Goal: Task Accomplishment & Management: Manage account settings

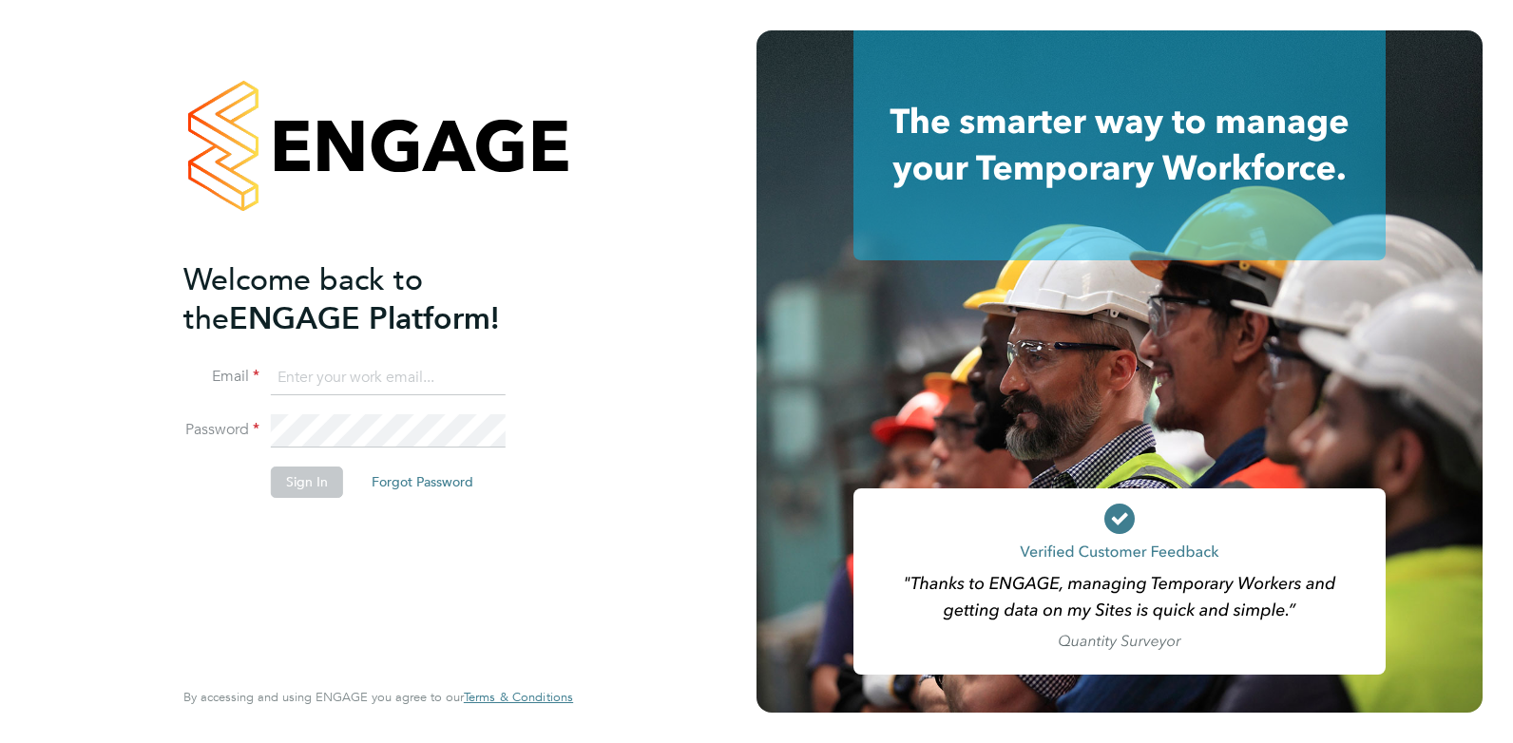
drag, startPoint x: 344, startPoint y: 375, endPoint x: 349, endPoint y: 387, distance: 12.4
click at [344, 375] on input at bounding box center [388, 378] width 235 height 34
type input "tomellis@jjfox.com"
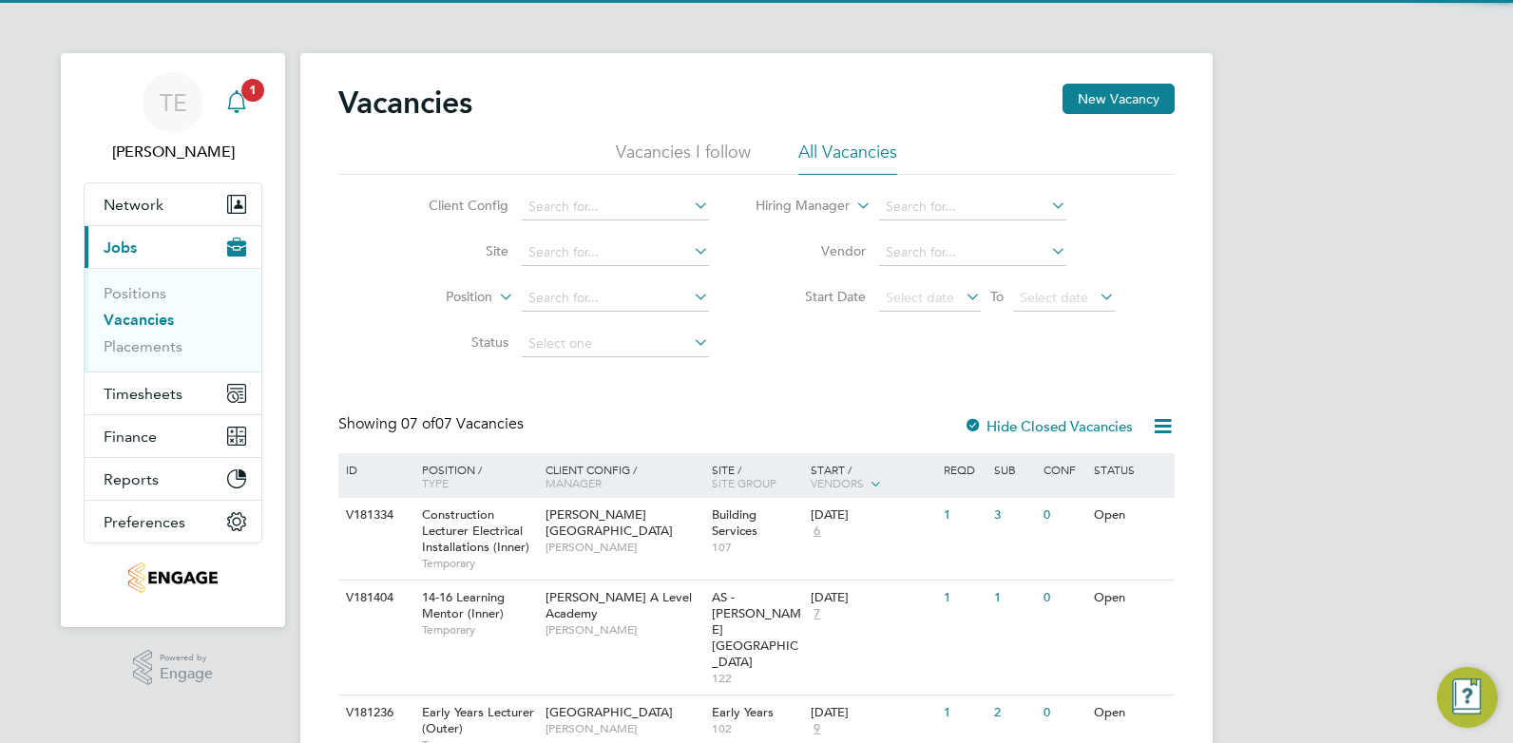
click at [244, 97] on span "1" at bounding box center [252, 90] width 23 height 23
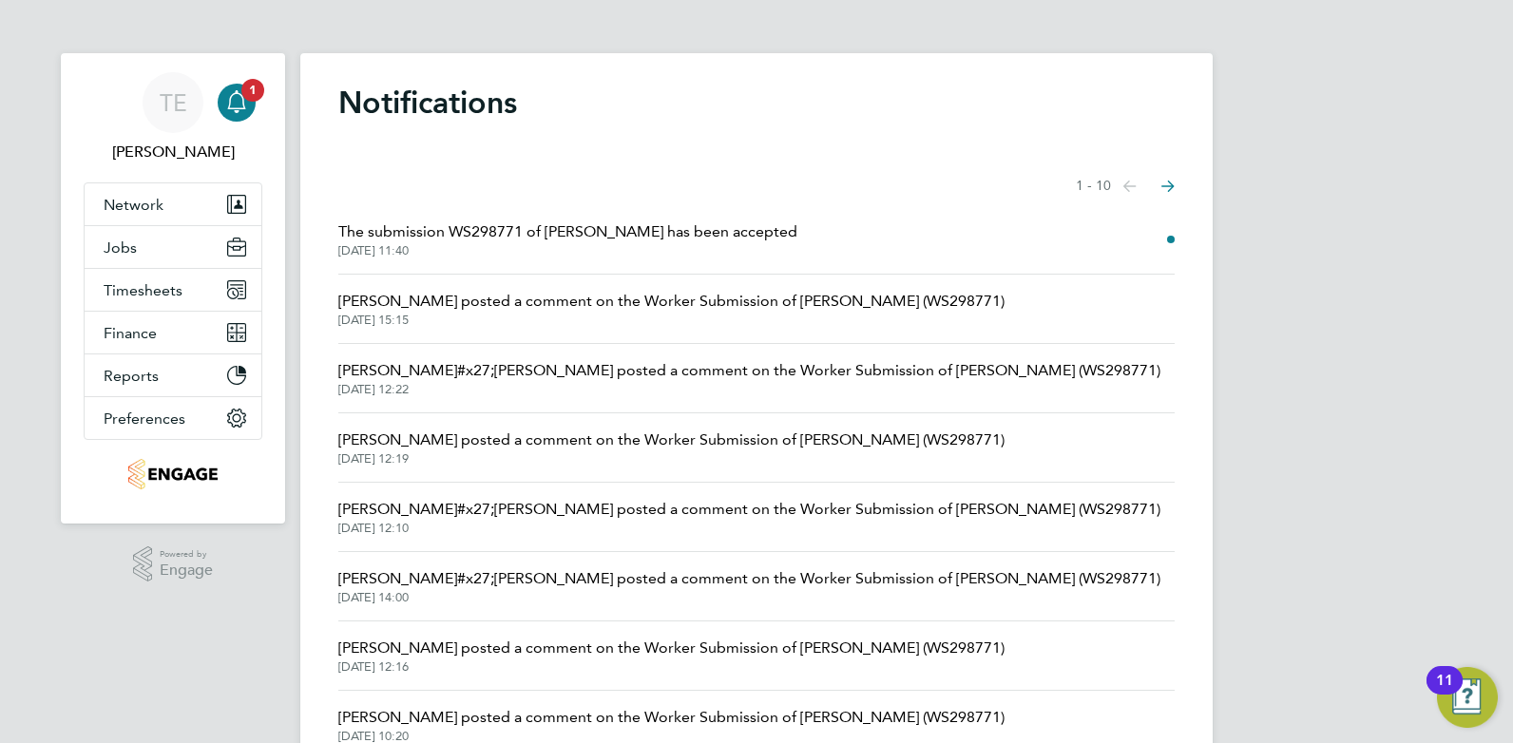
click at [482, 248] on span "[DATE] 11:40" at bounding box center [567, 250] width 459 height 15
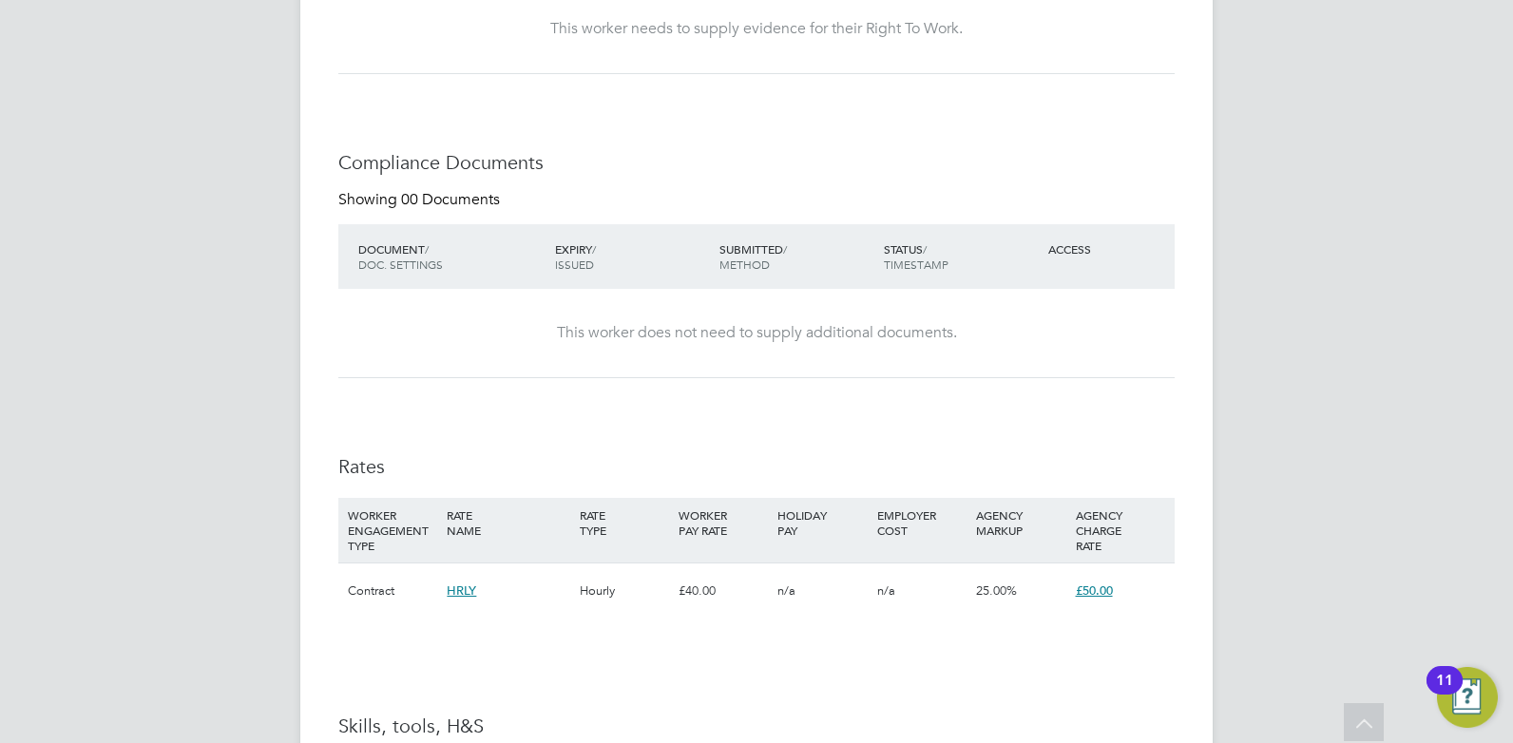
scroll to position [475, 0]
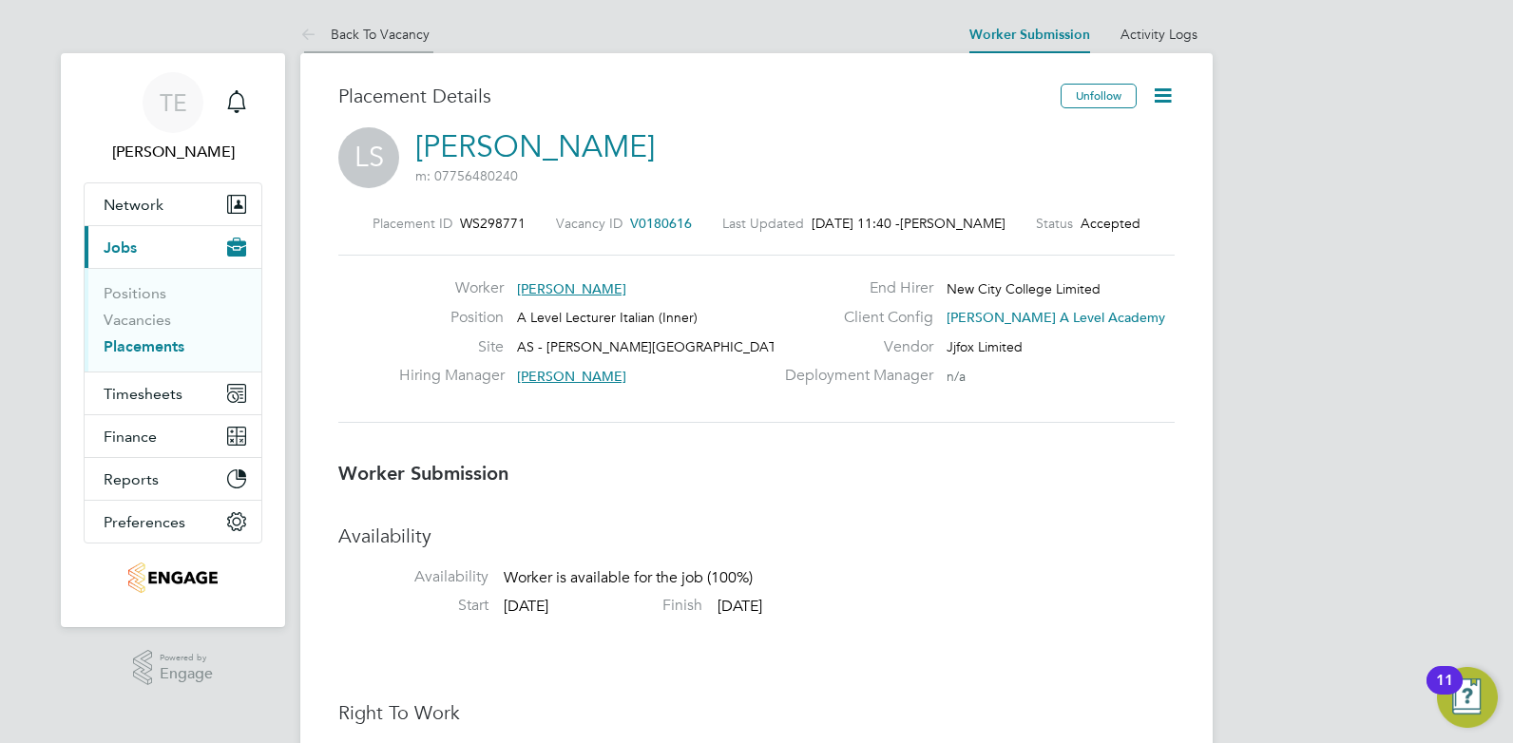
click at [335, 23] on li "Back To Vacancy" at bounding box center [364, 34] width 129 height 38
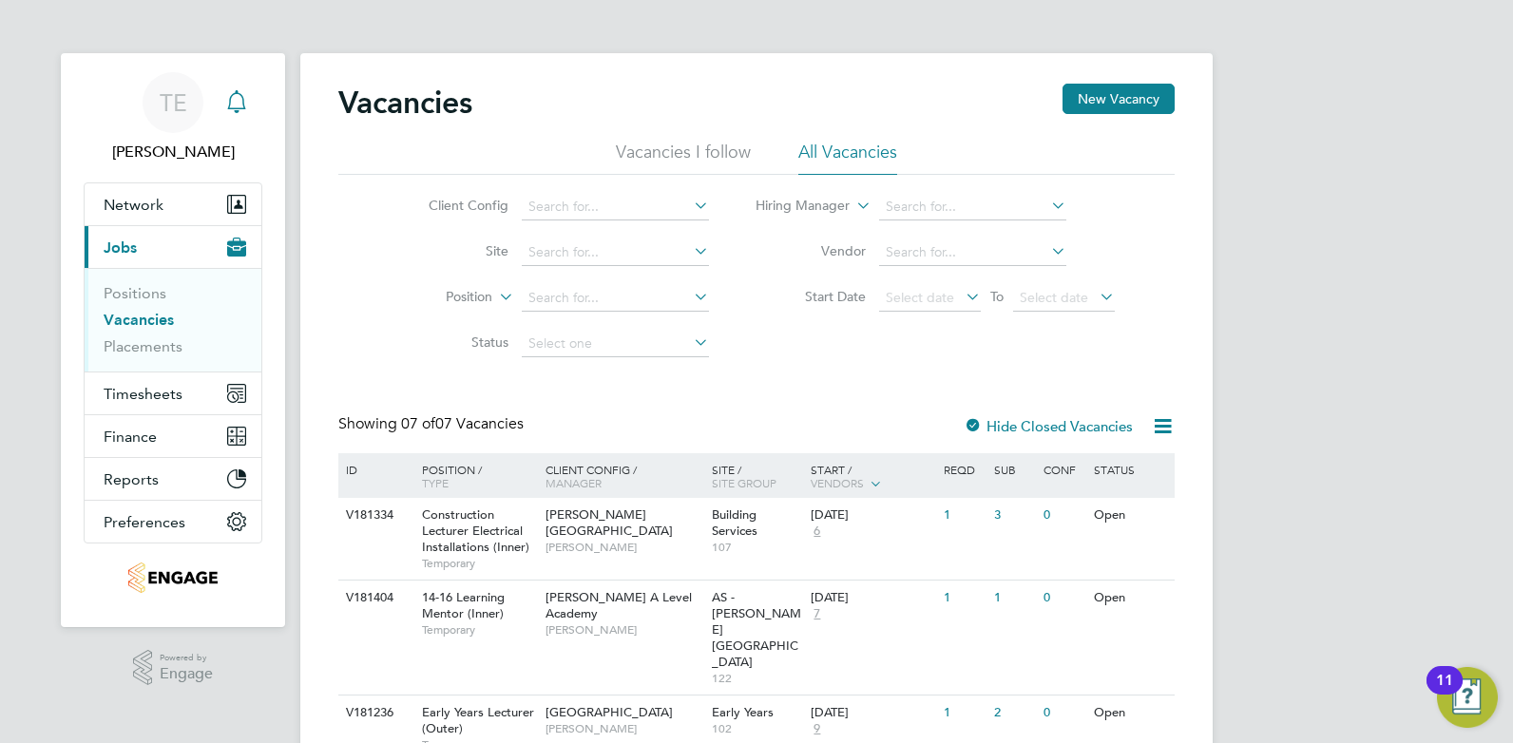
click at [233, 113] on svg-icon "Main navigation" at bounding box center [236, 101] width 23 height 23
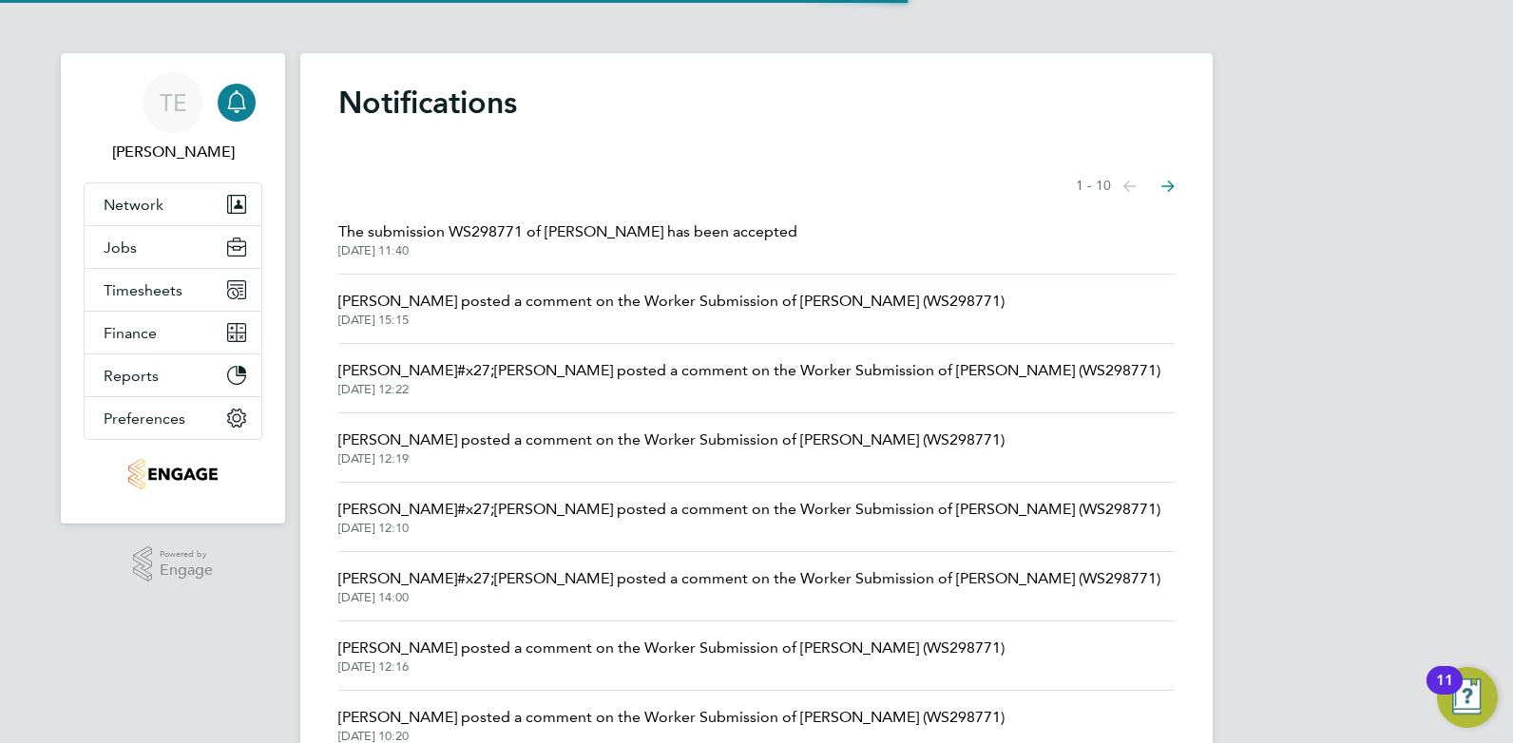
click at [658, 246] on span "[DATE] 11:40" at bounding box center [567, 250] width 459 height 15
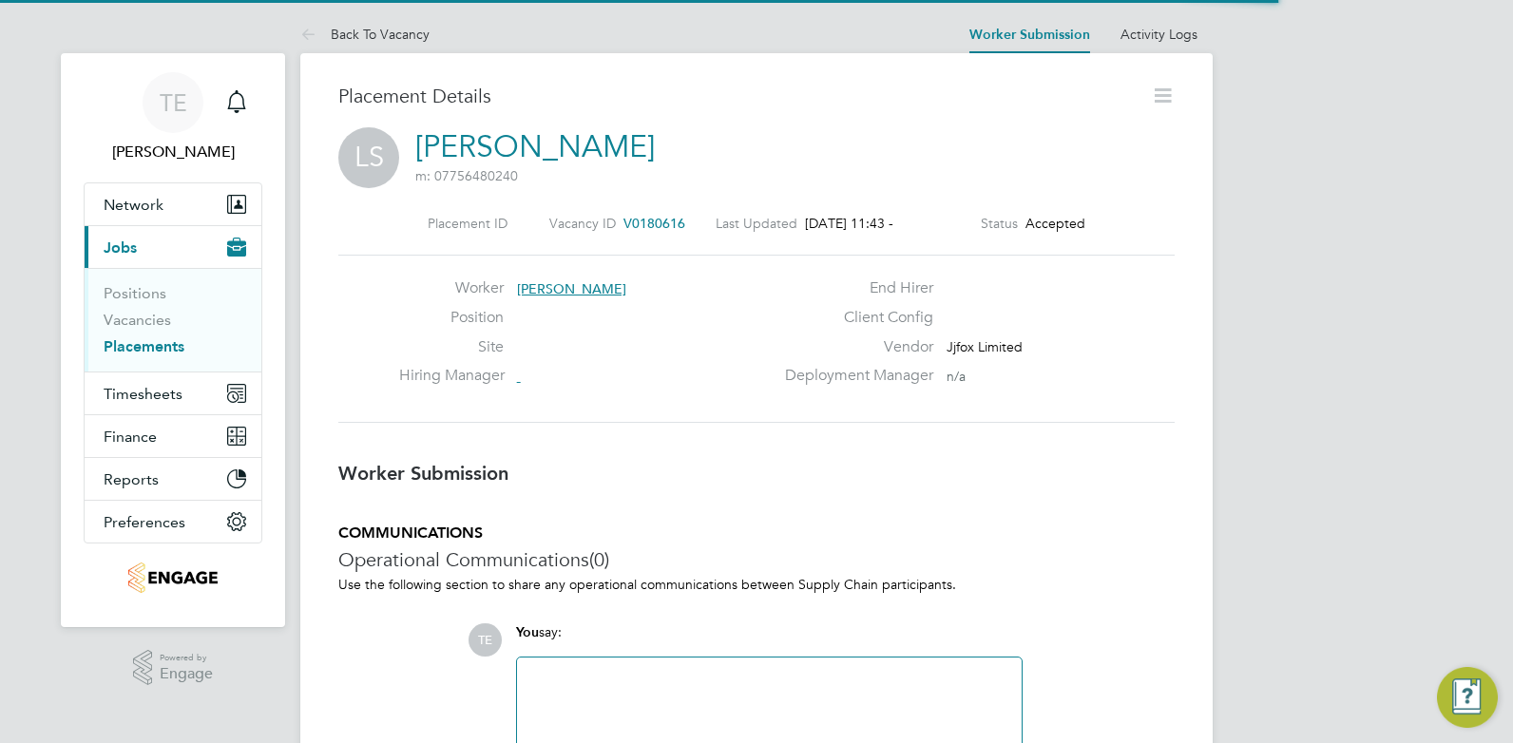
scroll to position [10, 10]
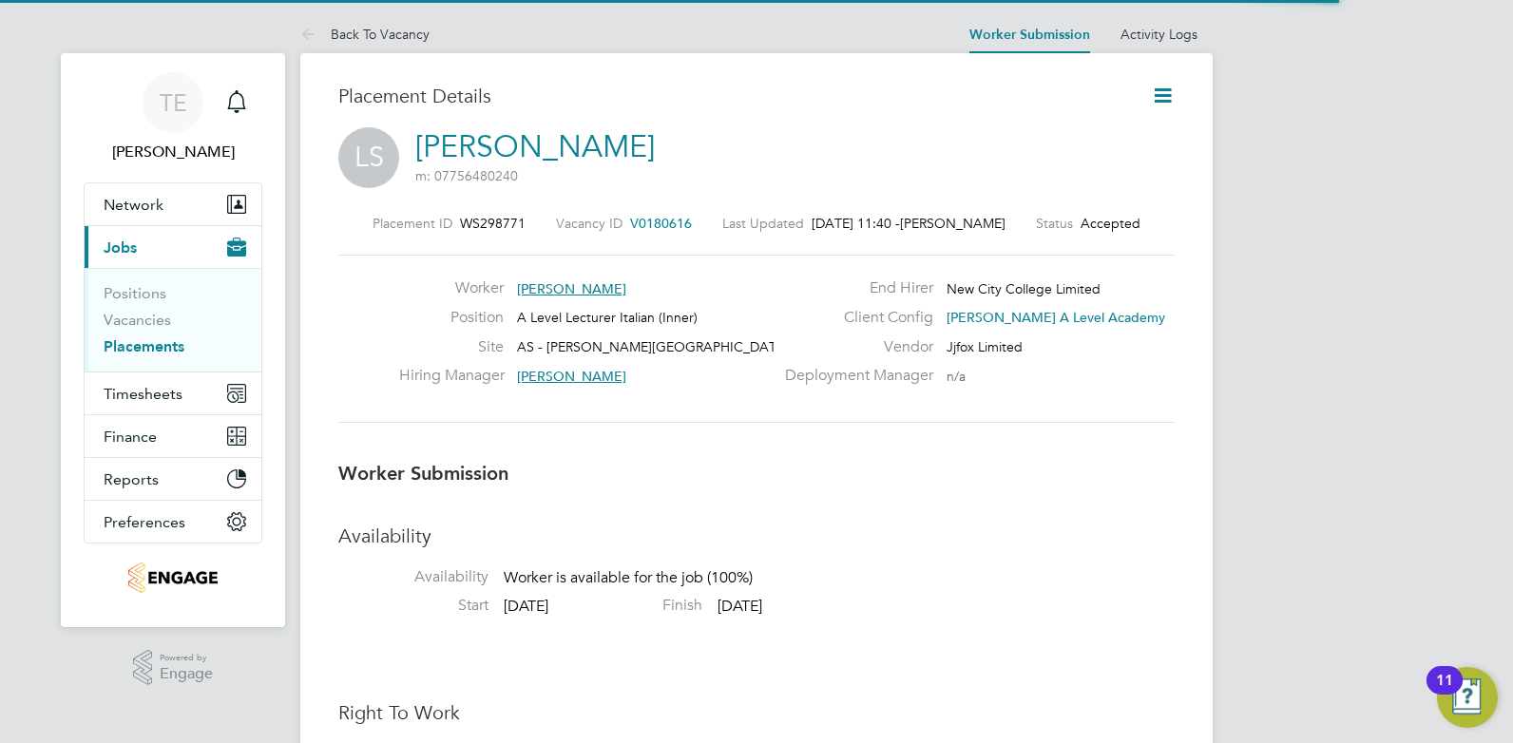
click at [1163, 87] on icon at bounding box center [1163, 96] width 24 height 24
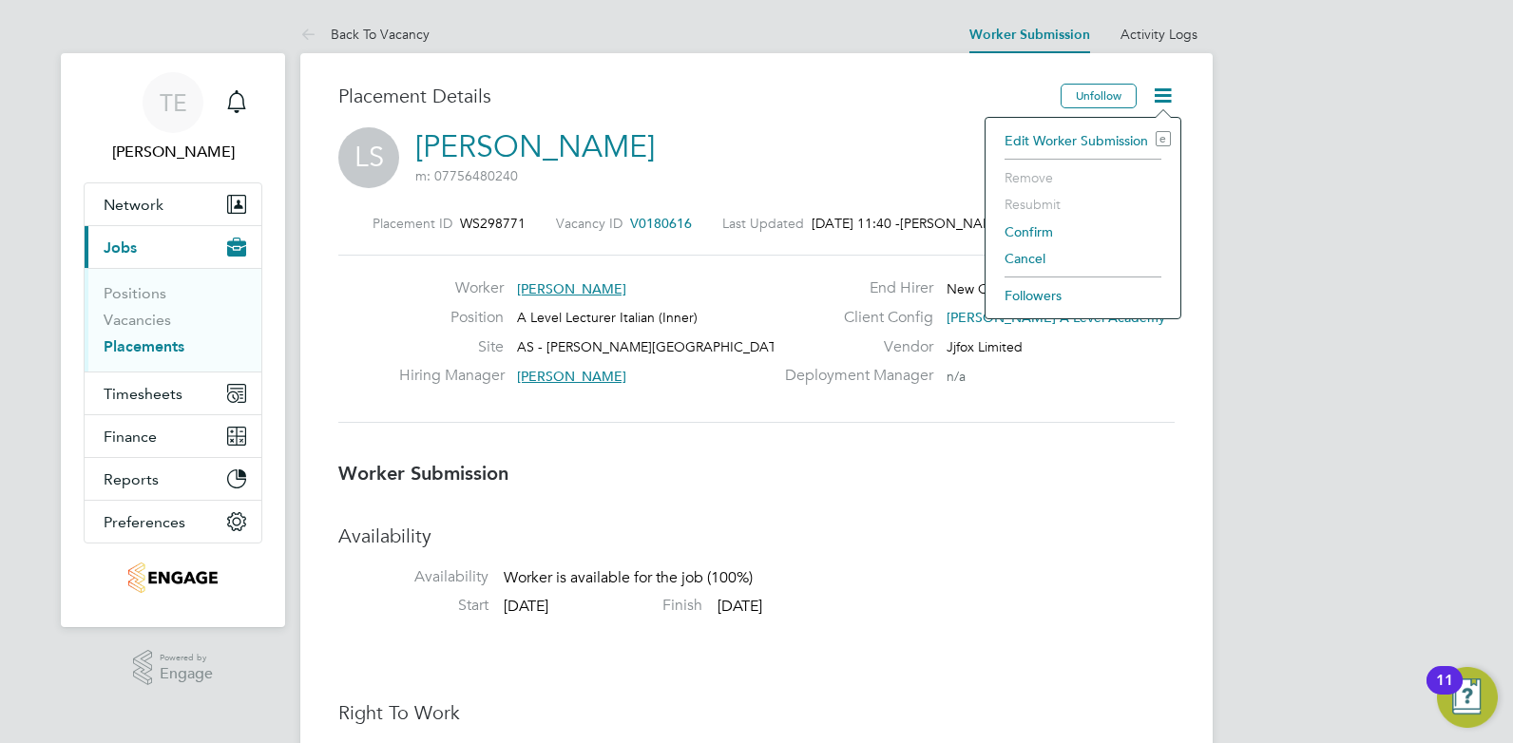
click at [1023, 230] on li "Confirm" at bounding box center [1083, 232] width 176 height 27
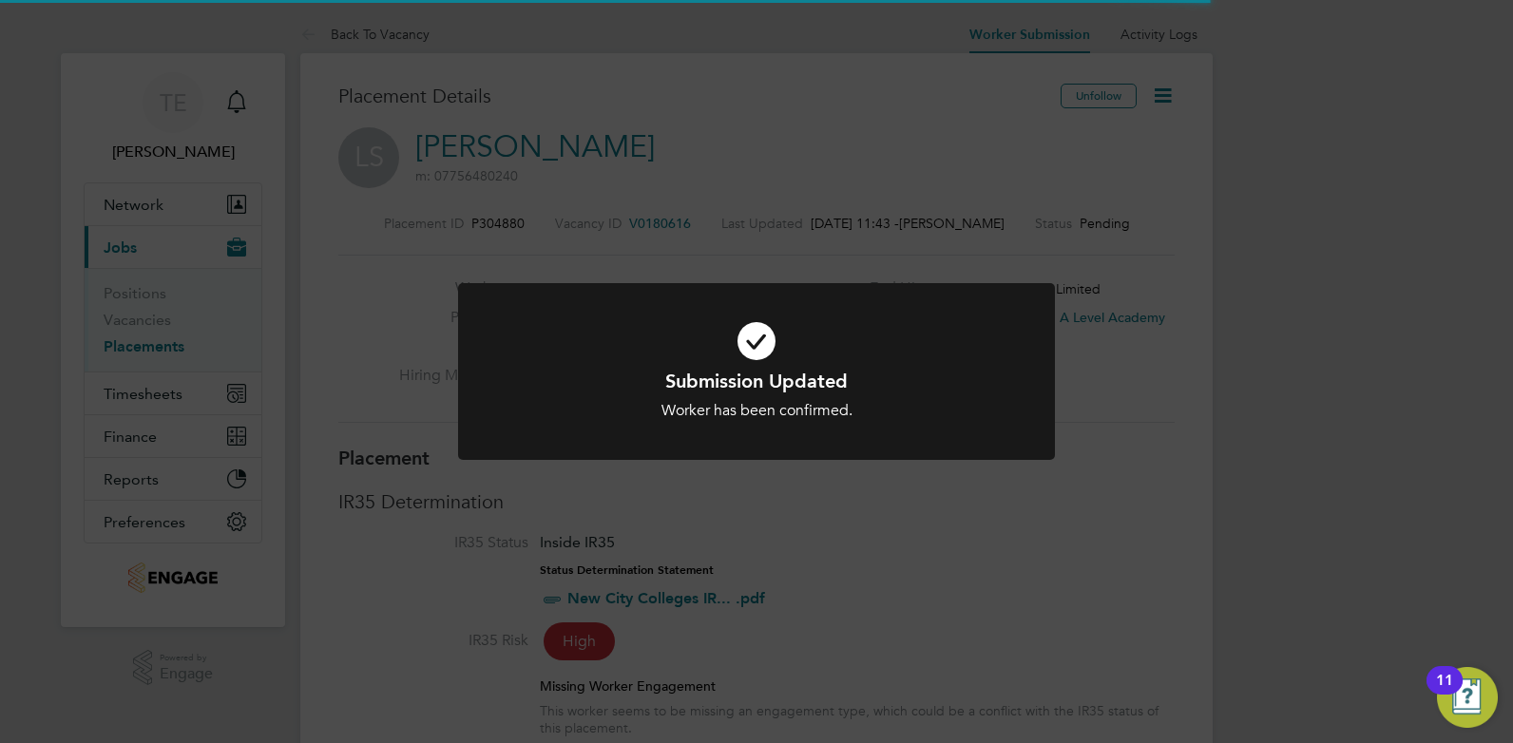
scroll to position [18, 140]
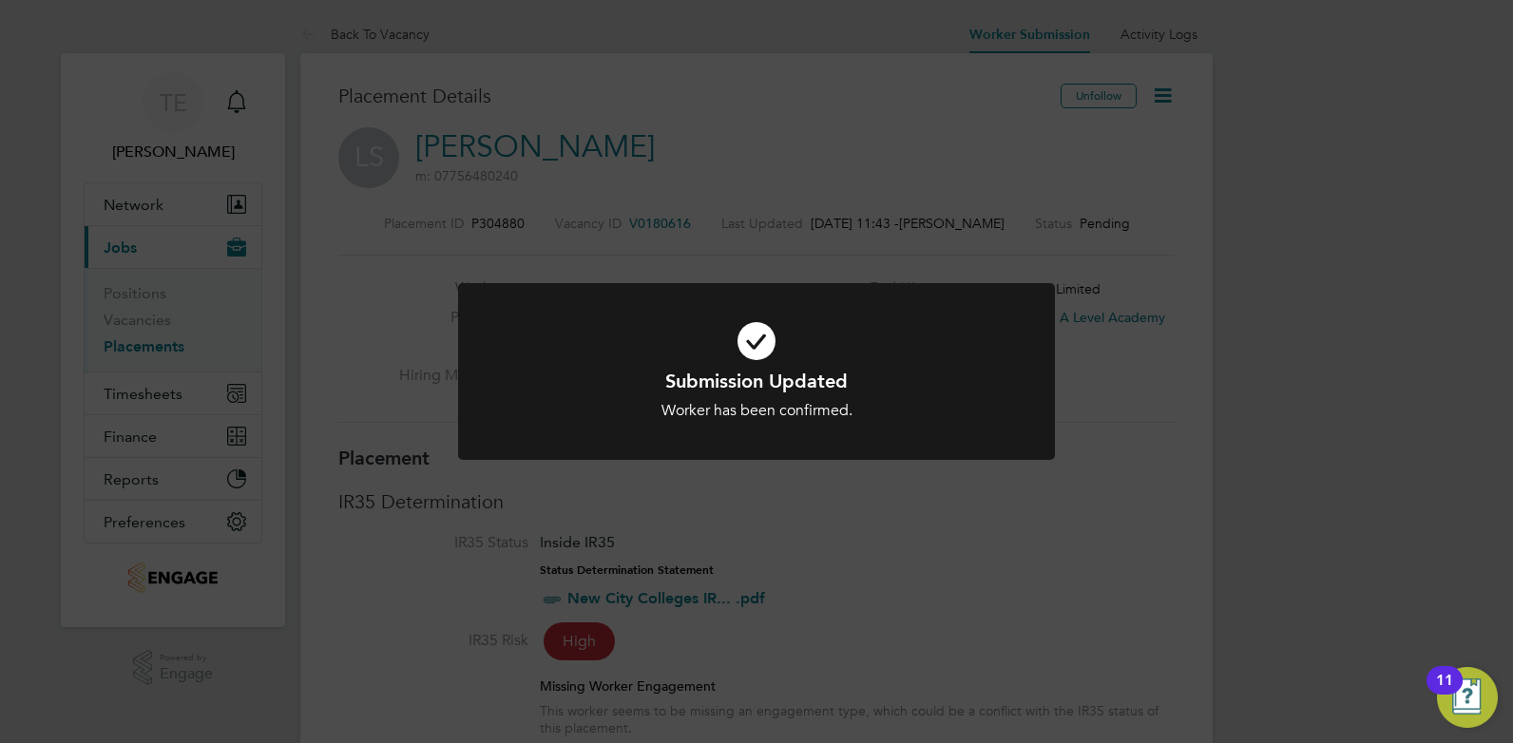
click at [902, 484] on div "Submission Updated Worker has been confirmed. Cancel Okay" at bounding box center [756, 371] width 1513 height 743
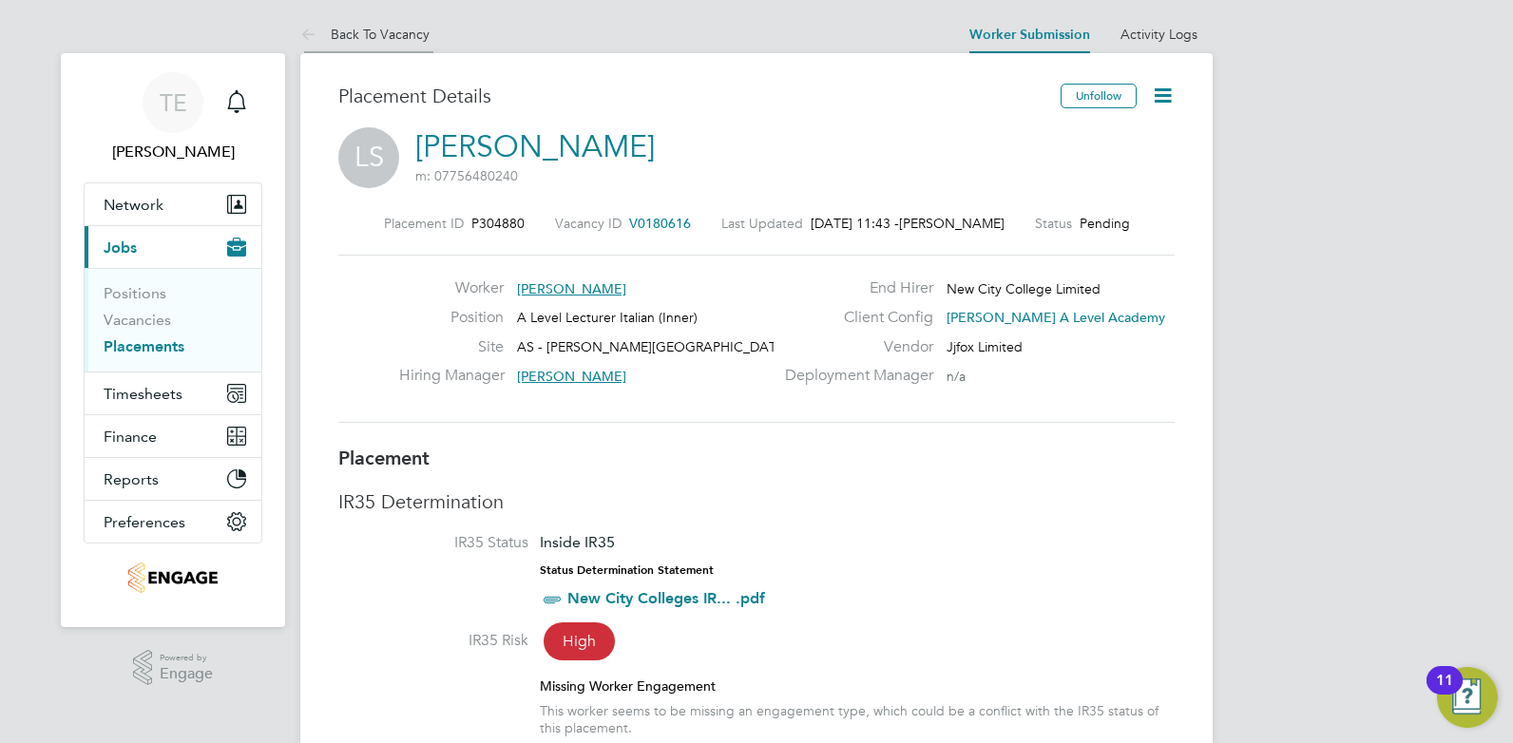
click at [397, 33] on link "Back To Vacancy" at bounding box center [364, 34] width 129 height 17
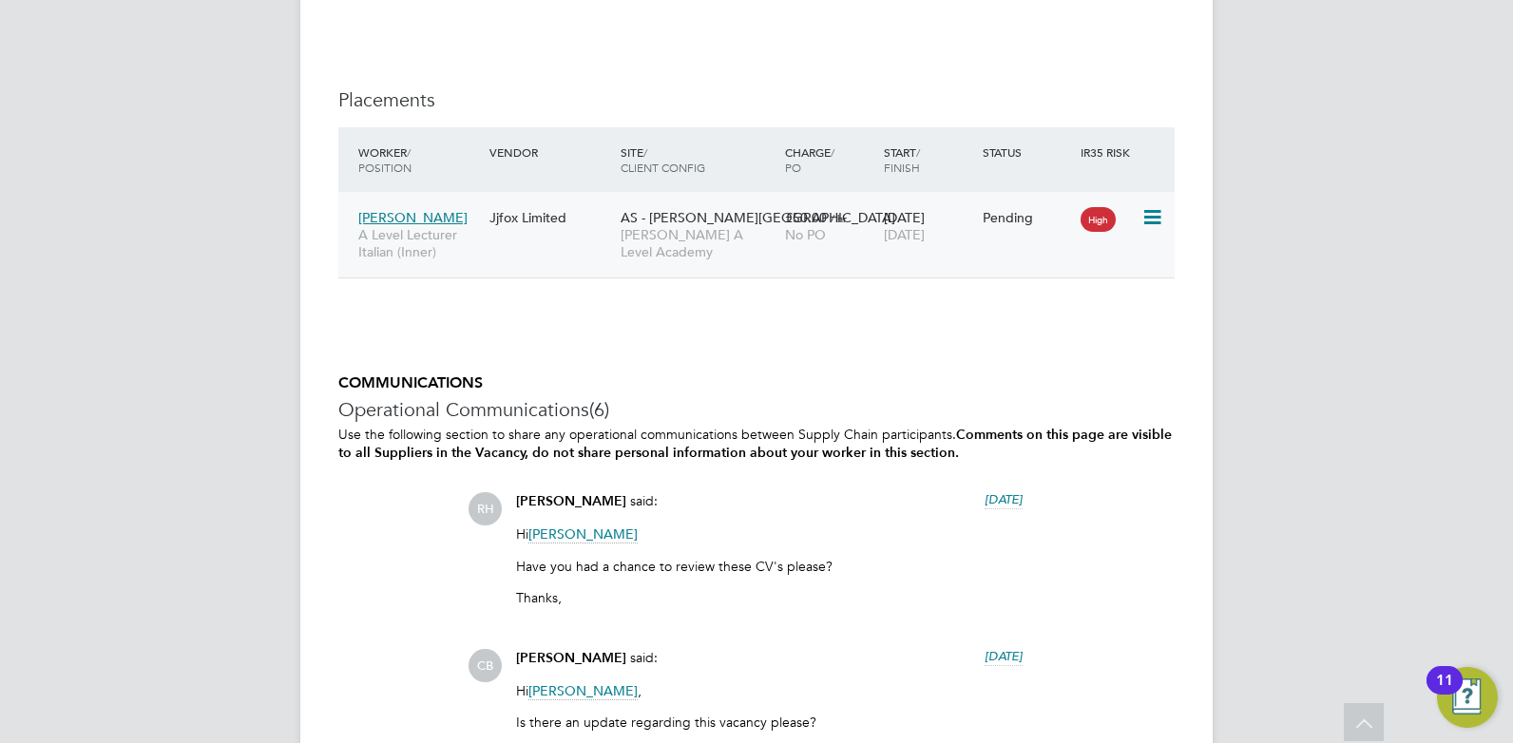
click at [1145, 217] on icon at bounding box center [1150, 217] width 19 height 23
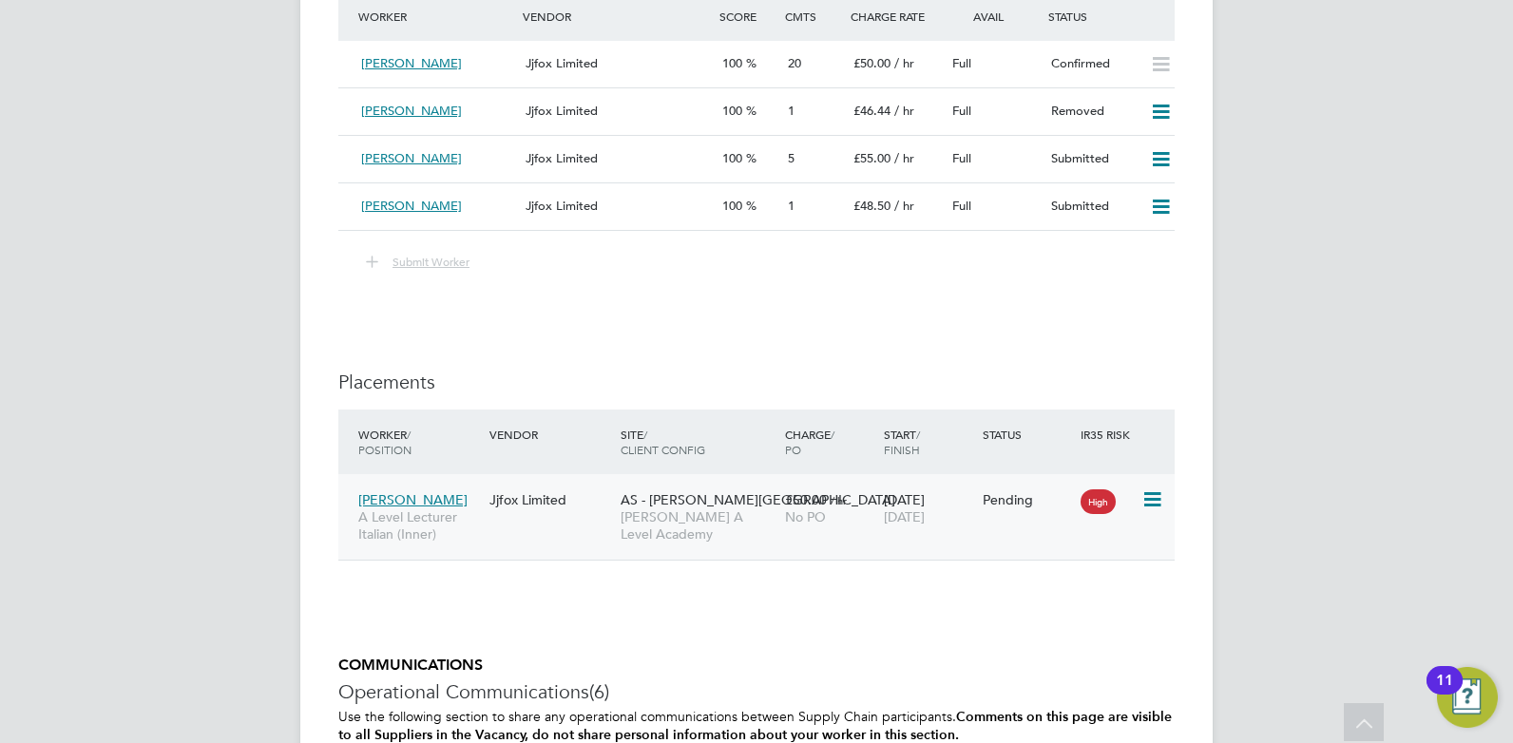
click at [749, 532] on div "AS - Attlee Academy Attlee A Level Academy" at bounding box center [698, 517] width 164 height 71
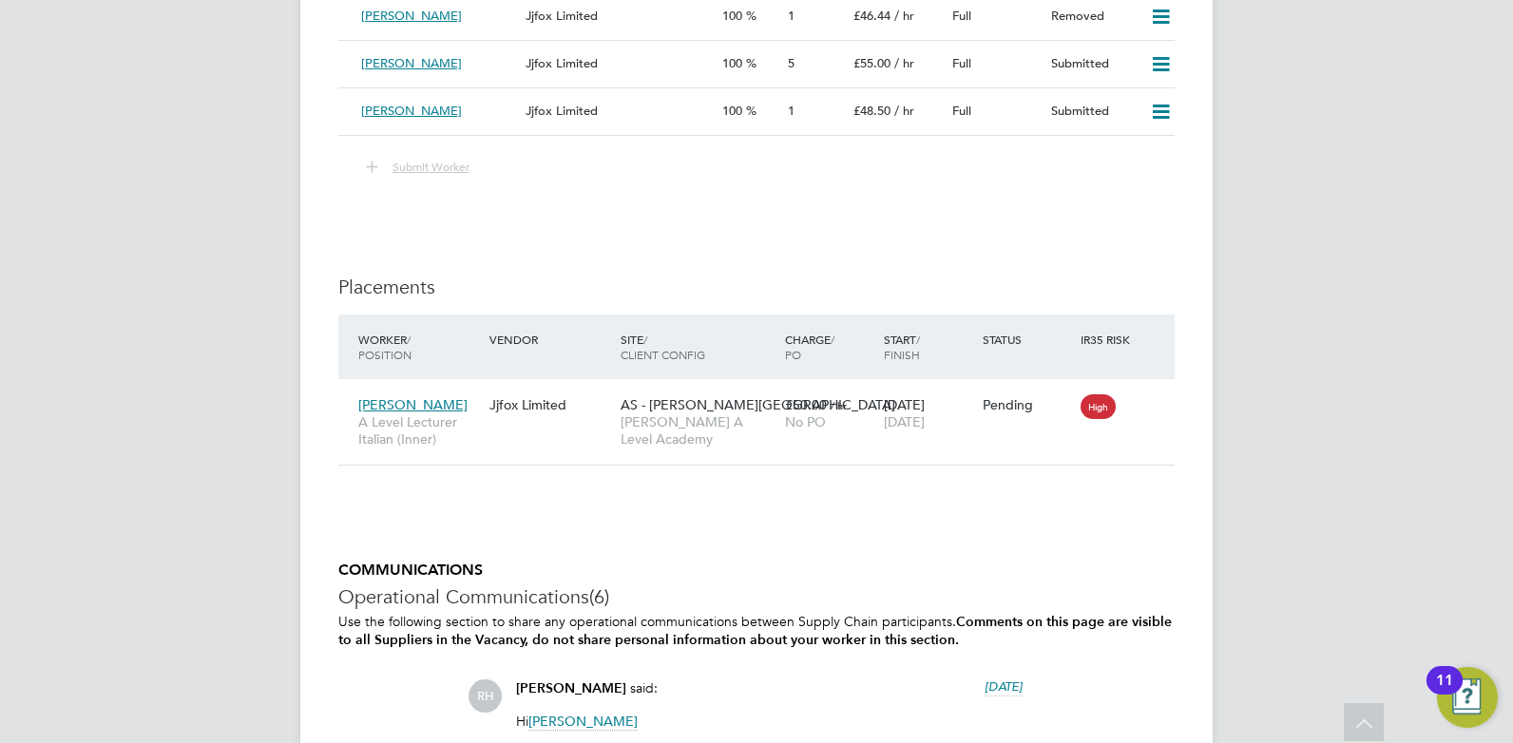
scroll to position [3519, 0]
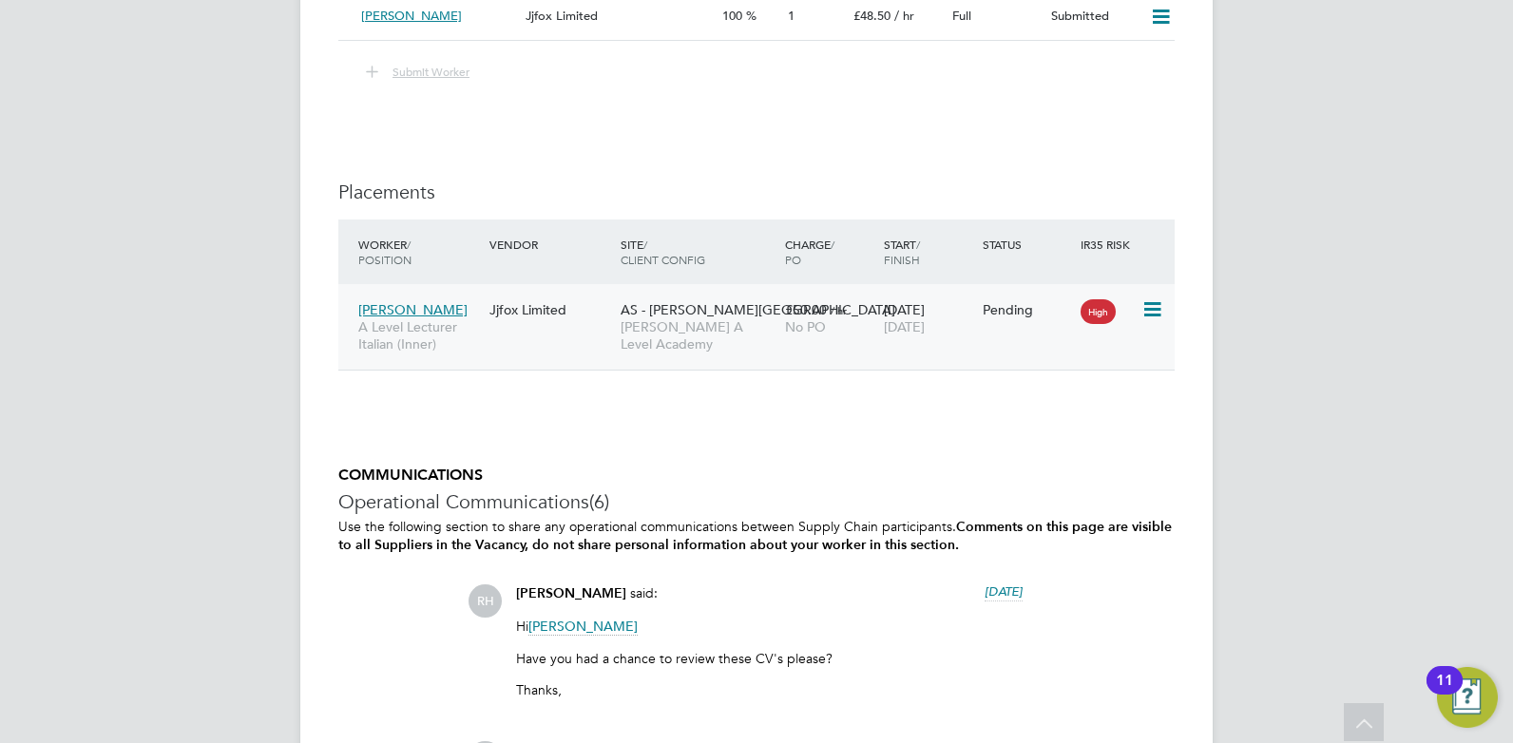
click at [632, 335] on div "AS - Attlee Academy Attlee A Level Academy" at bounding box center [698, 327] width 164 height 71
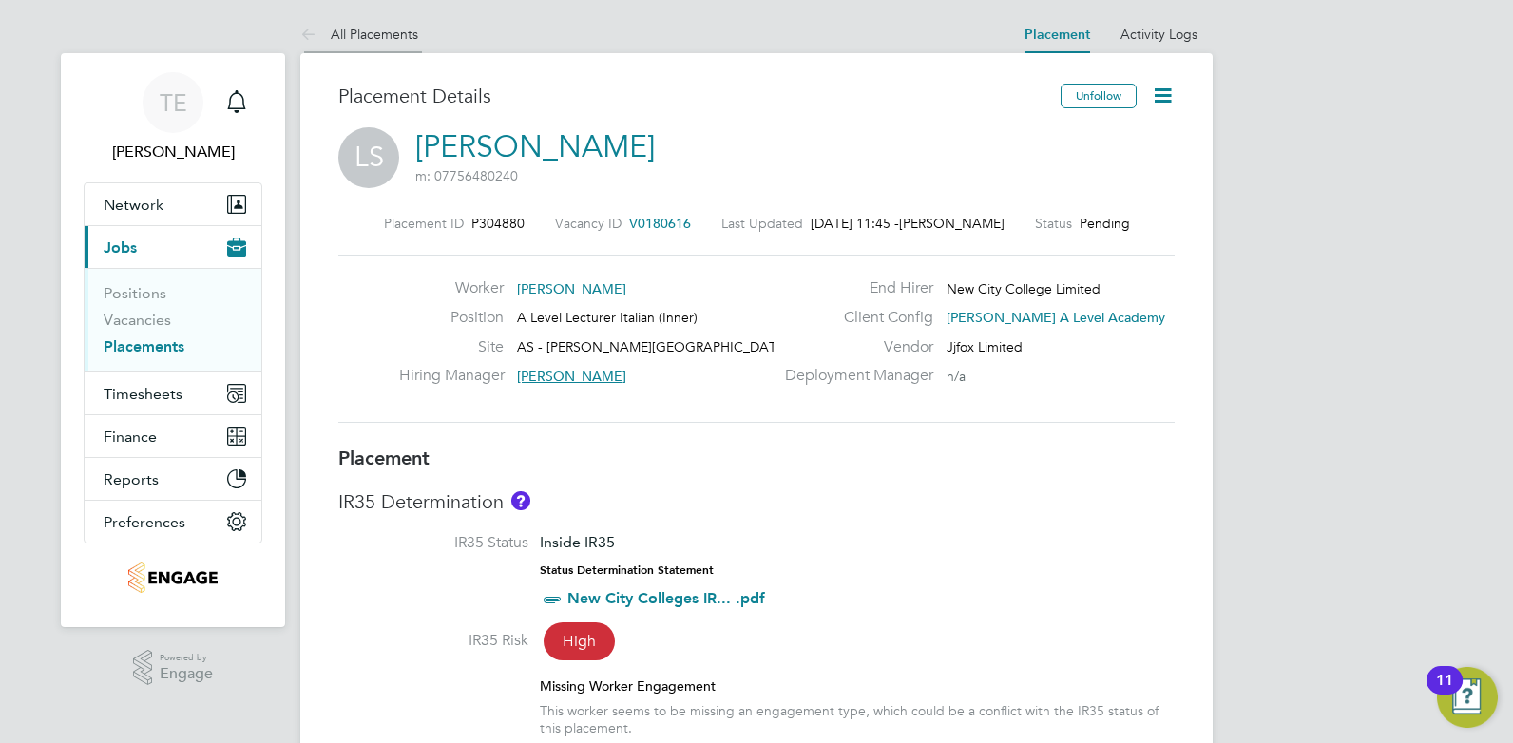
click at [351, 26] on link "All Placements" at bounding box center [359, 34] width 118 height 17
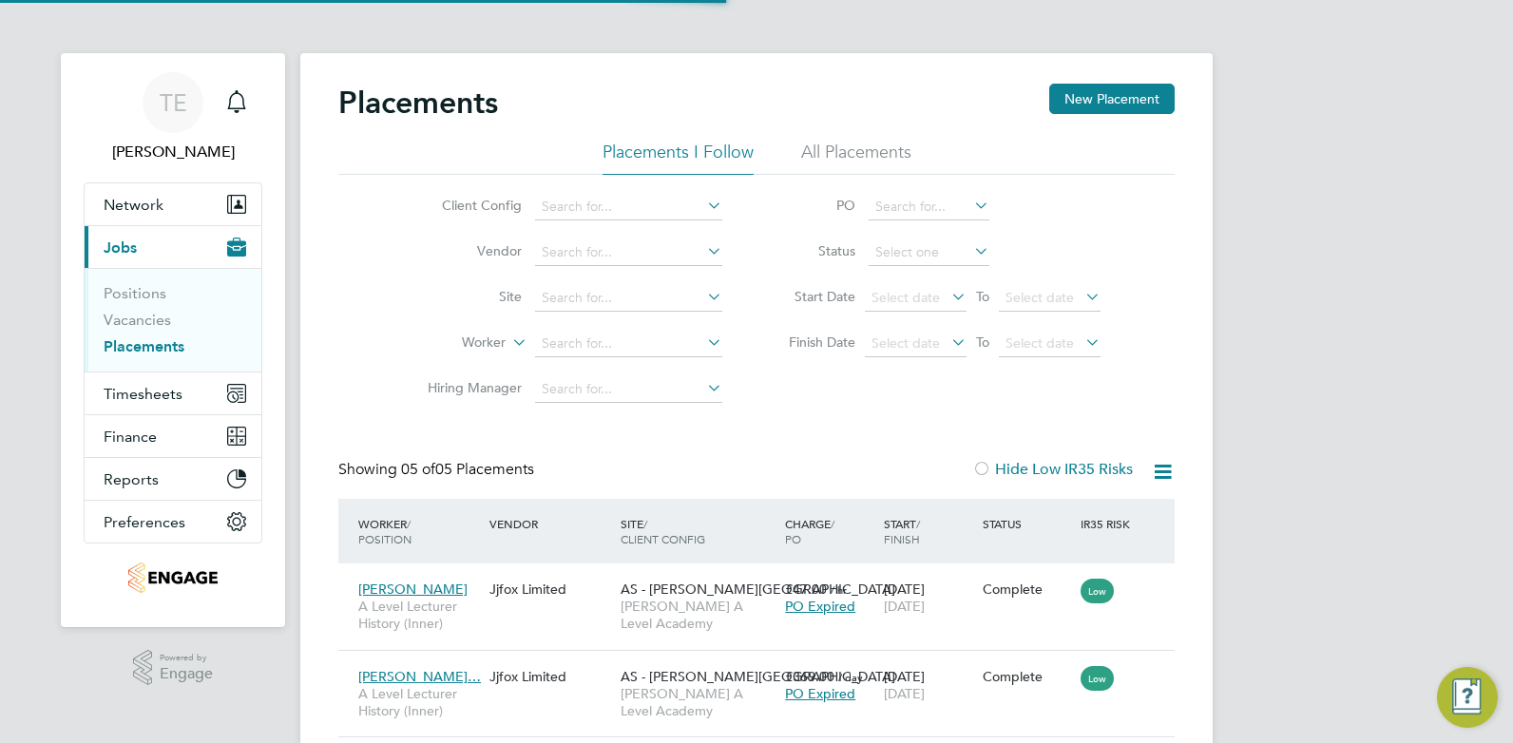
scroll to position [10, 10]
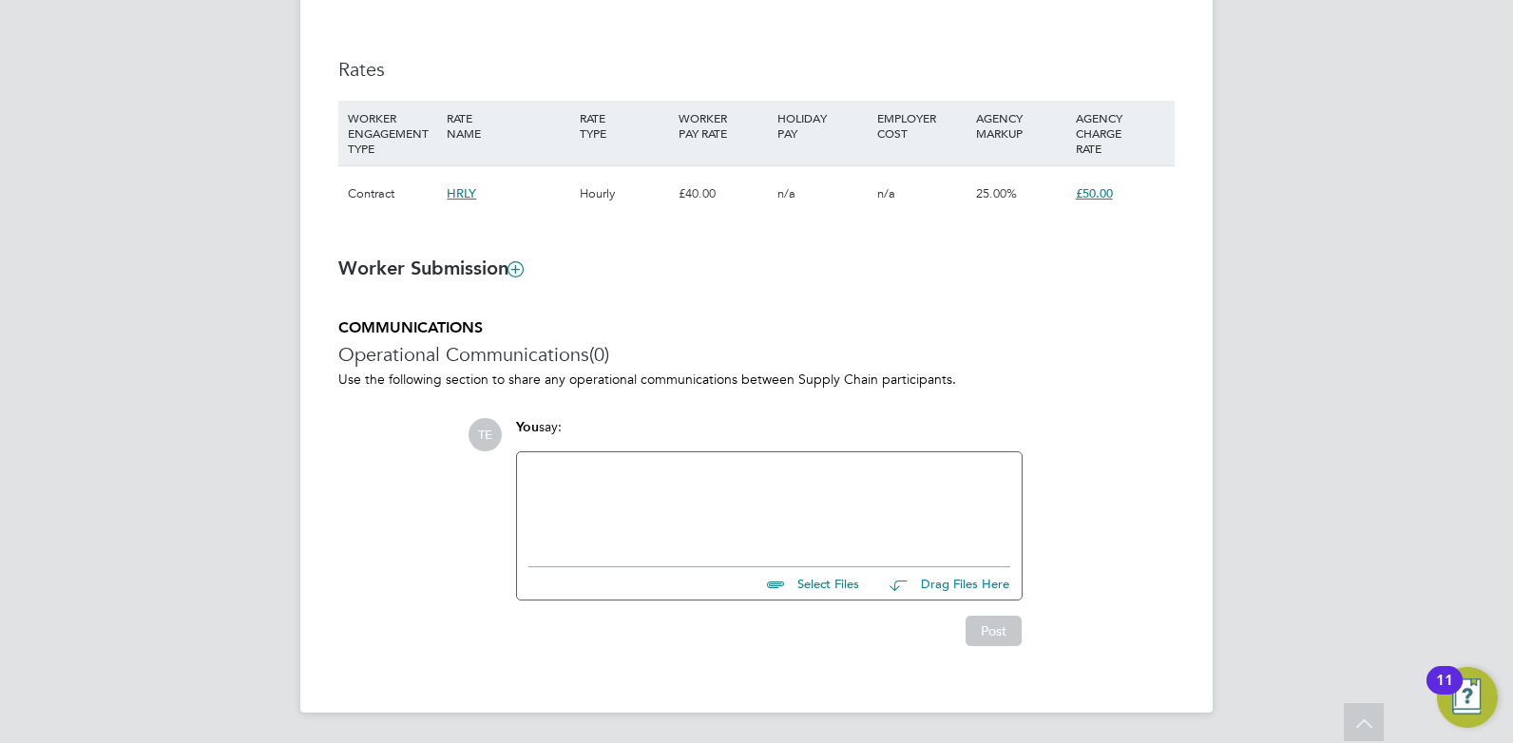
click at [756, 496] on div at bounding box center [769, 505] width 482 height 82
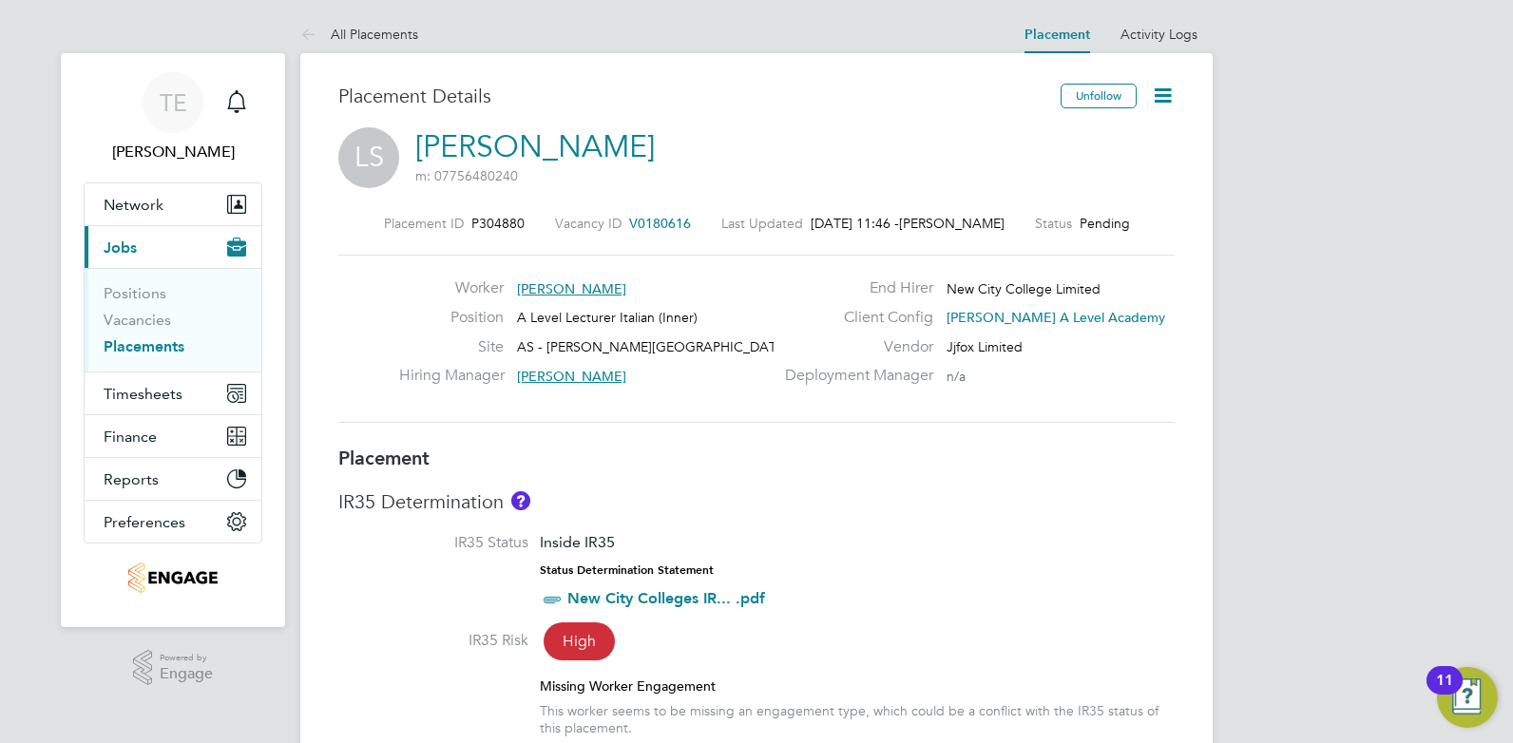
click at [1164, 89] on icon at bounding box center [1163, 96] width 24 height 24
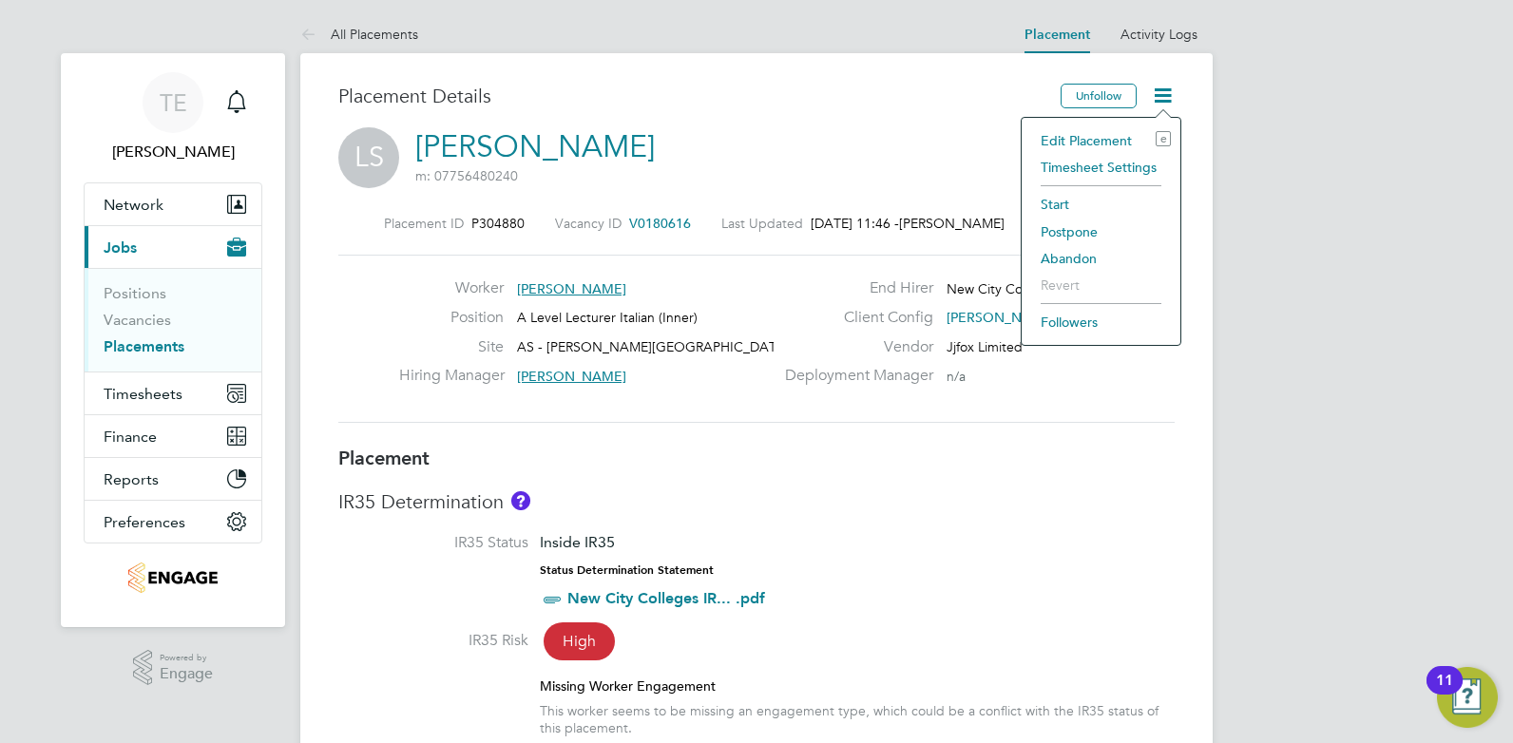
click at [1098, 134] on li "Edit Placement e" at bounding box center [1101, 140] width 140 height 27
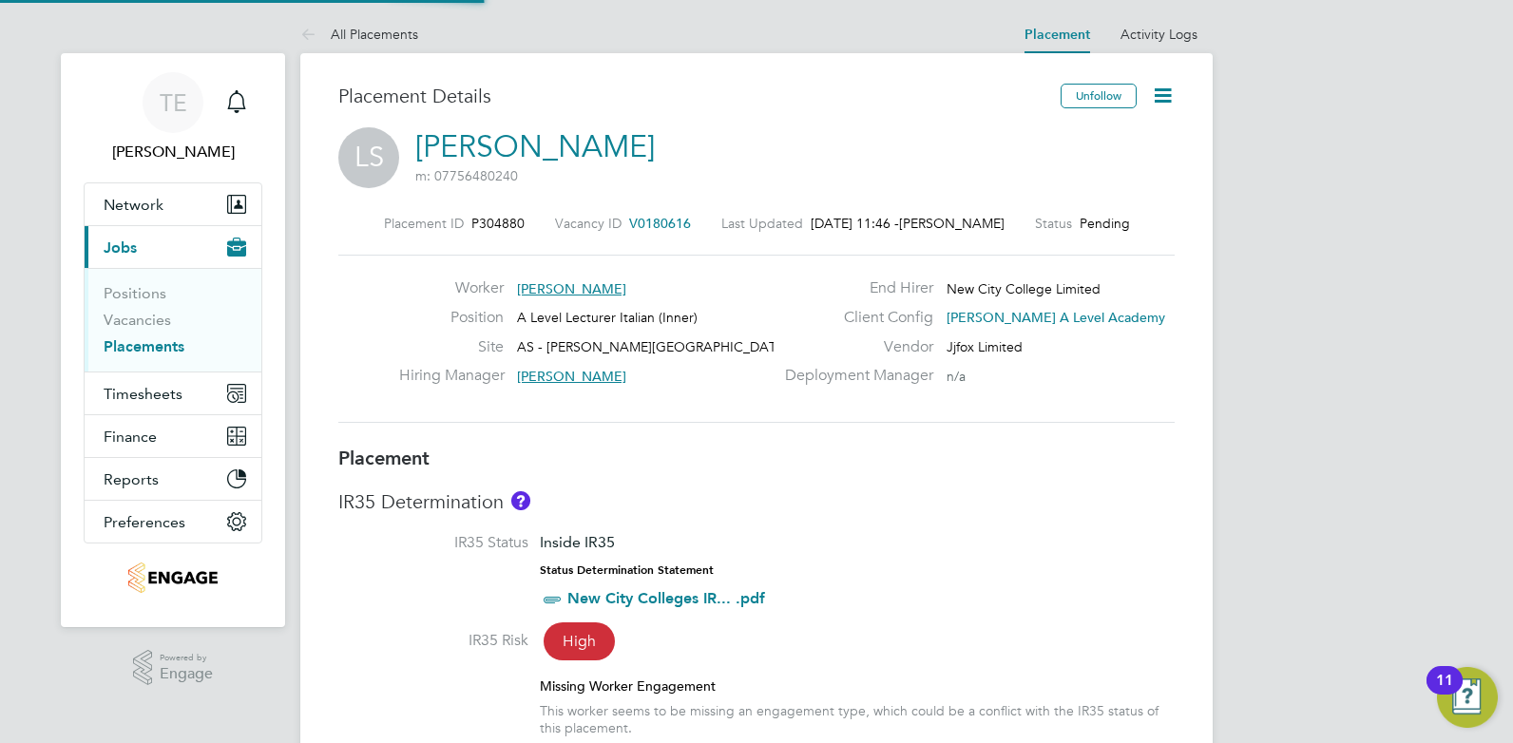
type input "[PERSON_NAME]"
type input "[DATE]"
type input "12:00"
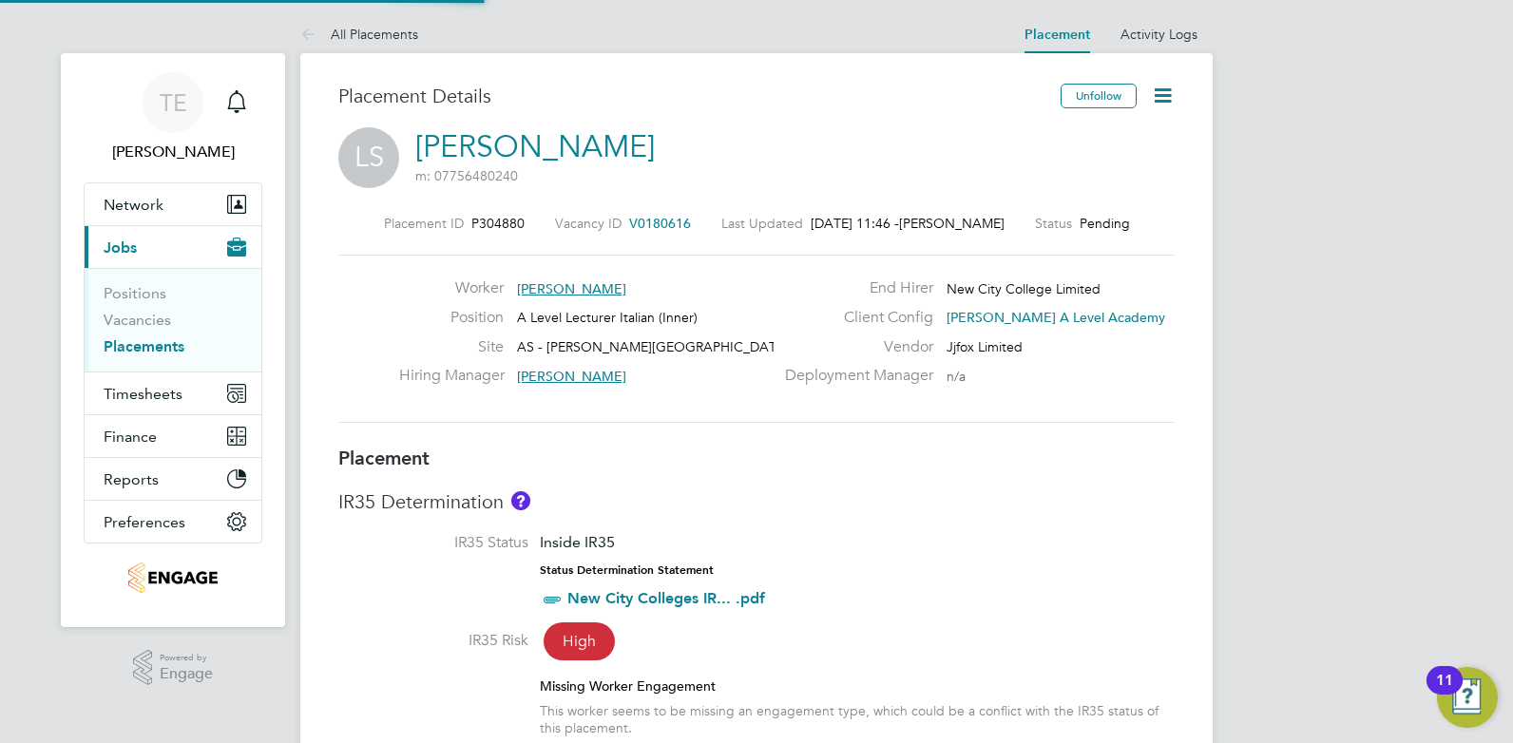
type input "17:00"
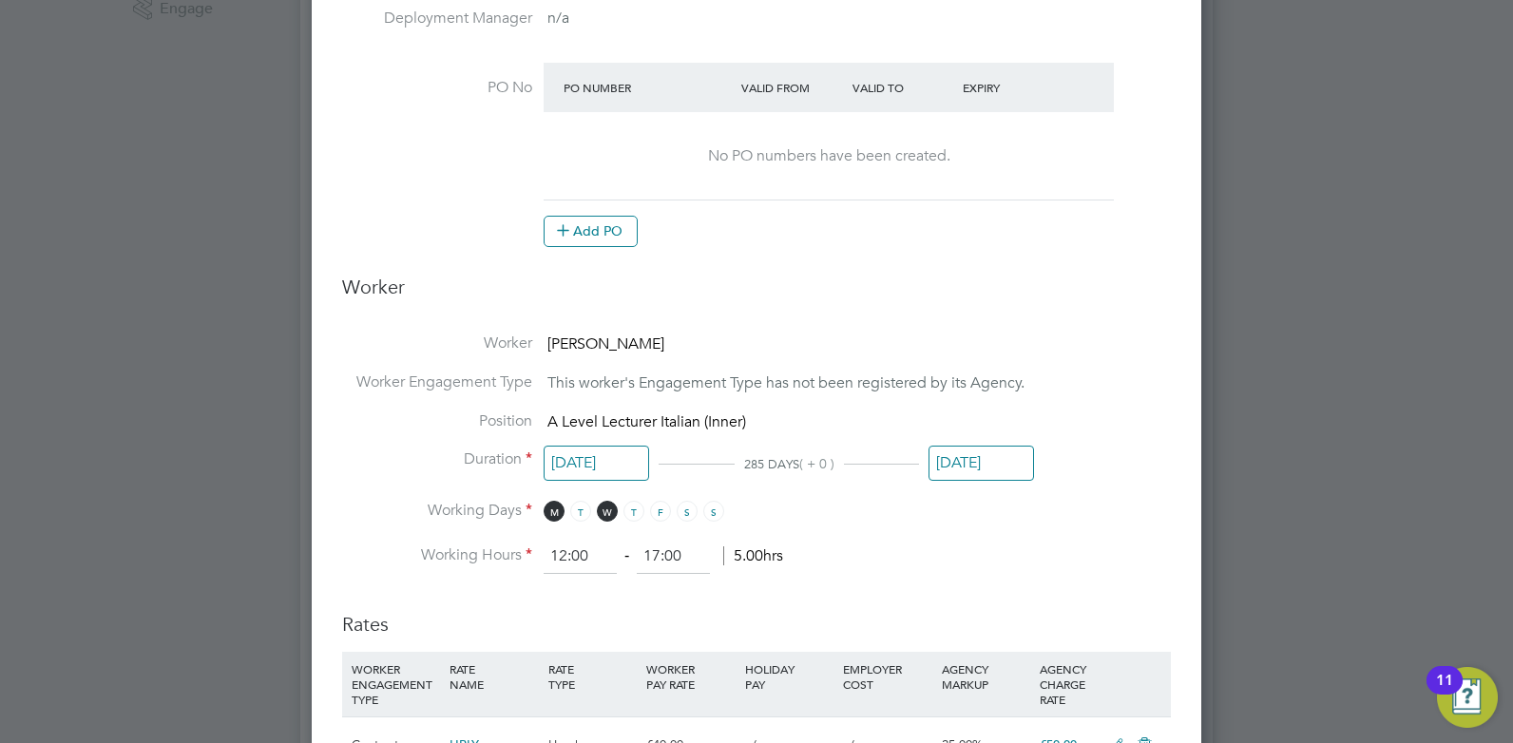
click at [573, 462] on input "[DATE]" at bounding box center [596, 463] width 105 height 35
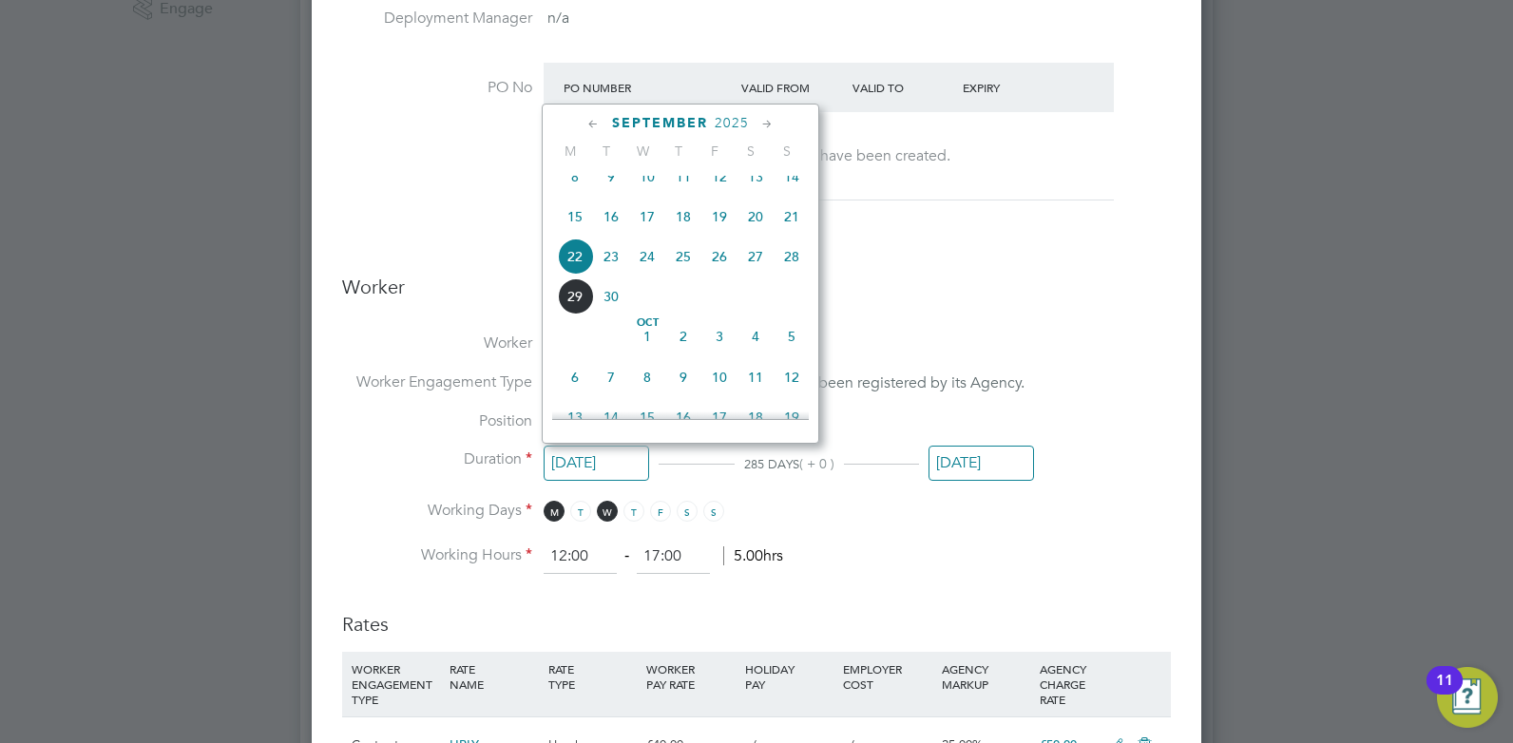
click at [572, 313] on span "29" at bounding box center [575, 296] width 36 height 36
type input "[DATE]"
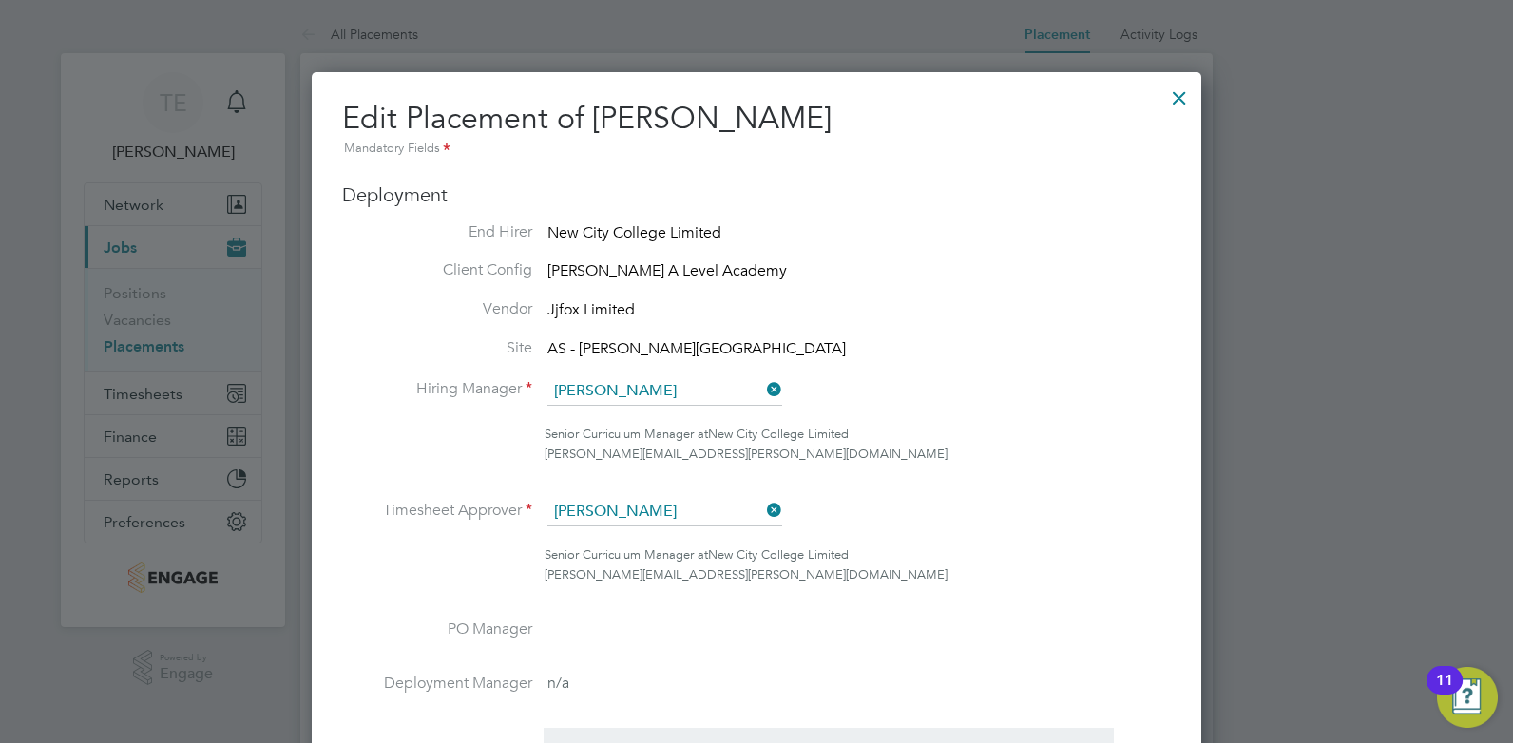
click at [1174, 100] on div at bounding box center [1179, 93] width 34 height 34
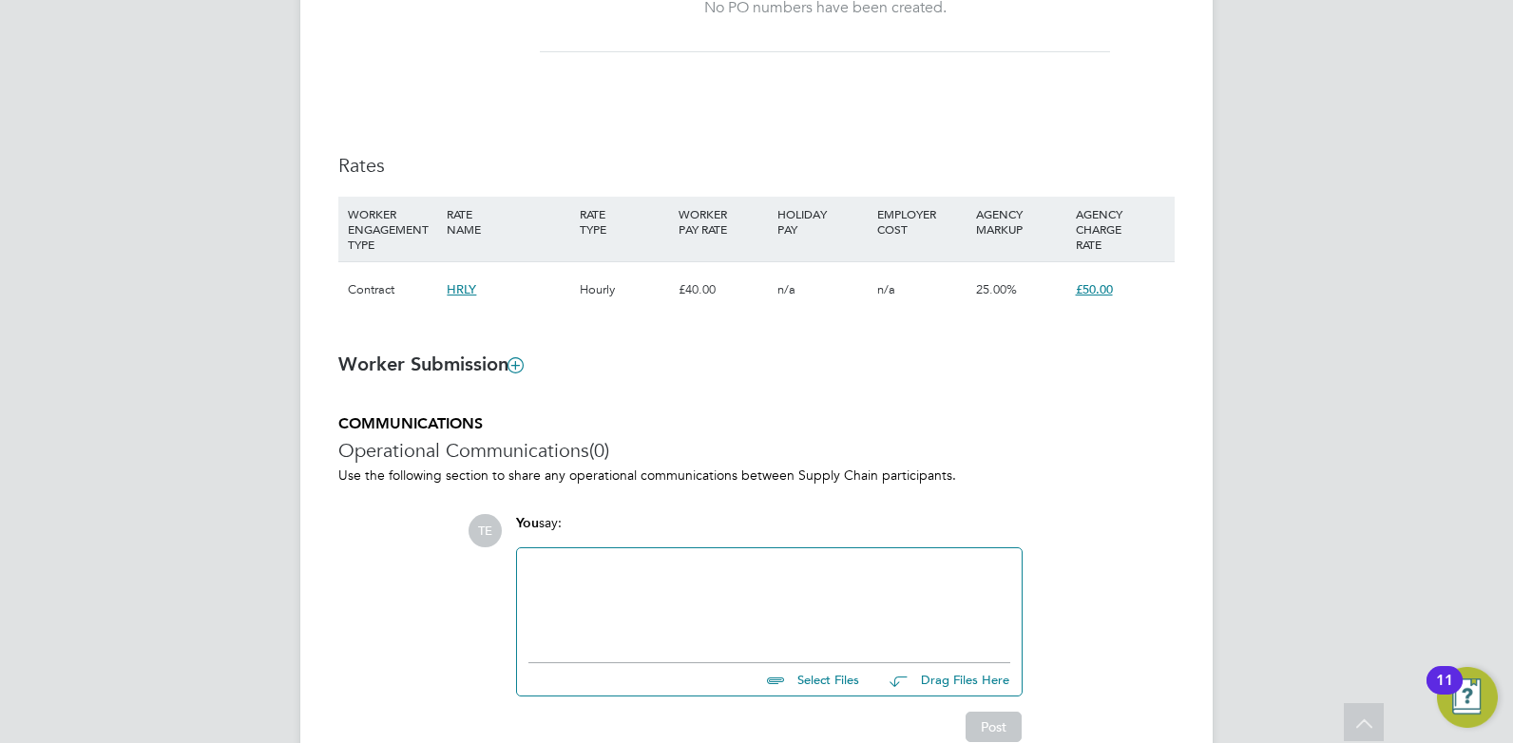
drag, startPoint x: 677, startPoint y: 587, endPoint x: 694, endPoint y: 584, distance: 17.3
click at [685, 585] on div at bounding box center [769, 601] width 482 height 82
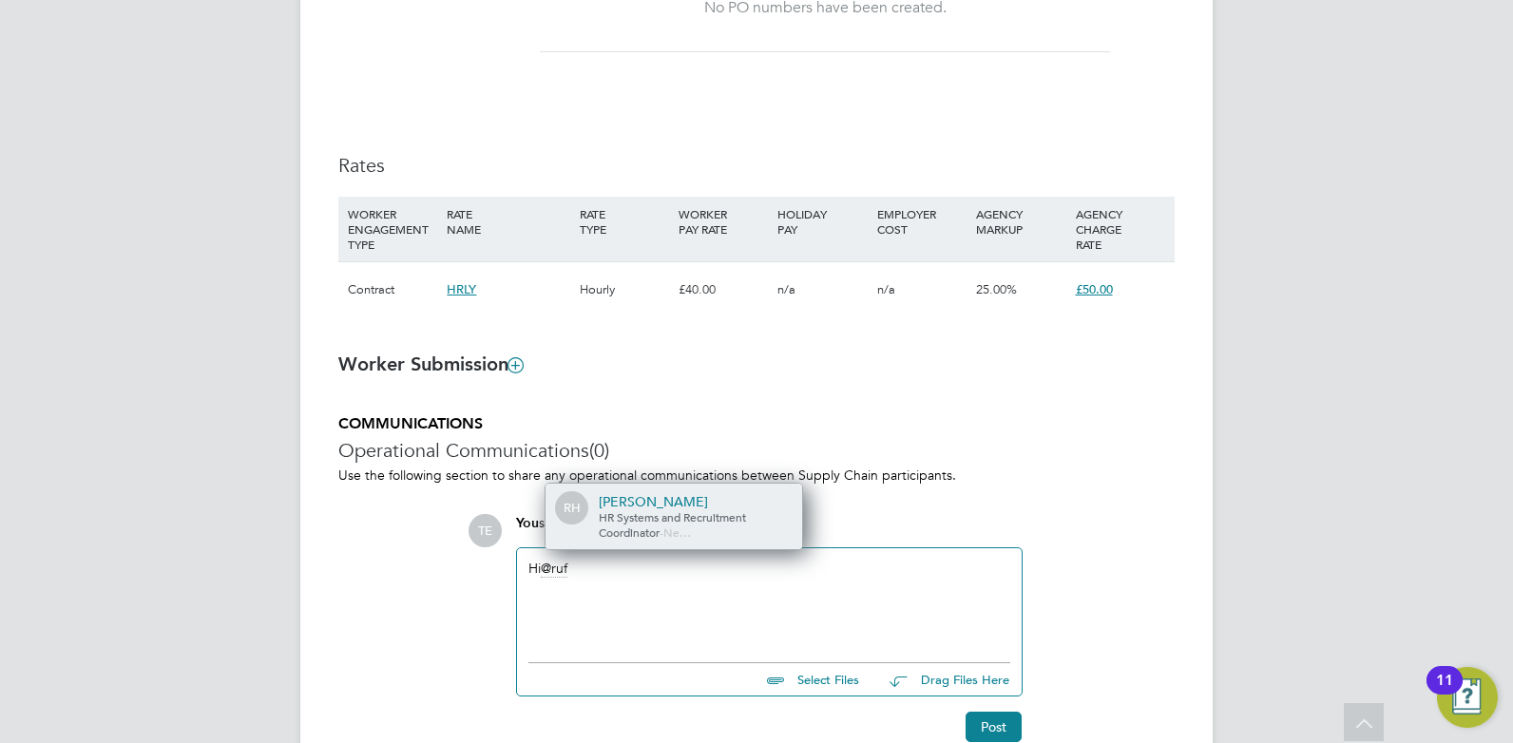
click at [705, 504] on div "[PERSON_NAME]" at bounding box center [694, 501] width 190 height 17
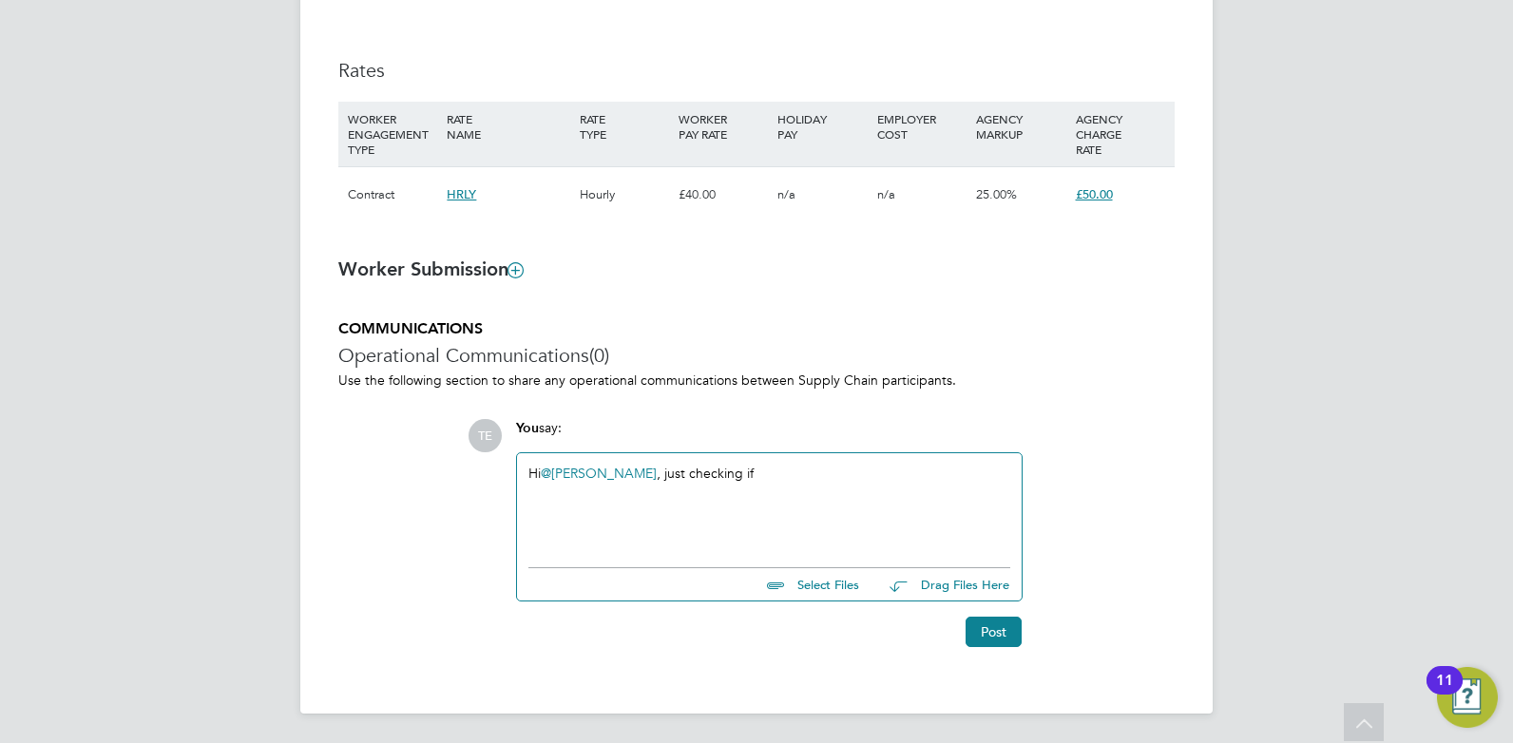
click at [821, 476] on div "Hi @Rufena Haque ​, just checking if" at bounding box center [769, 506] width 482 height 82
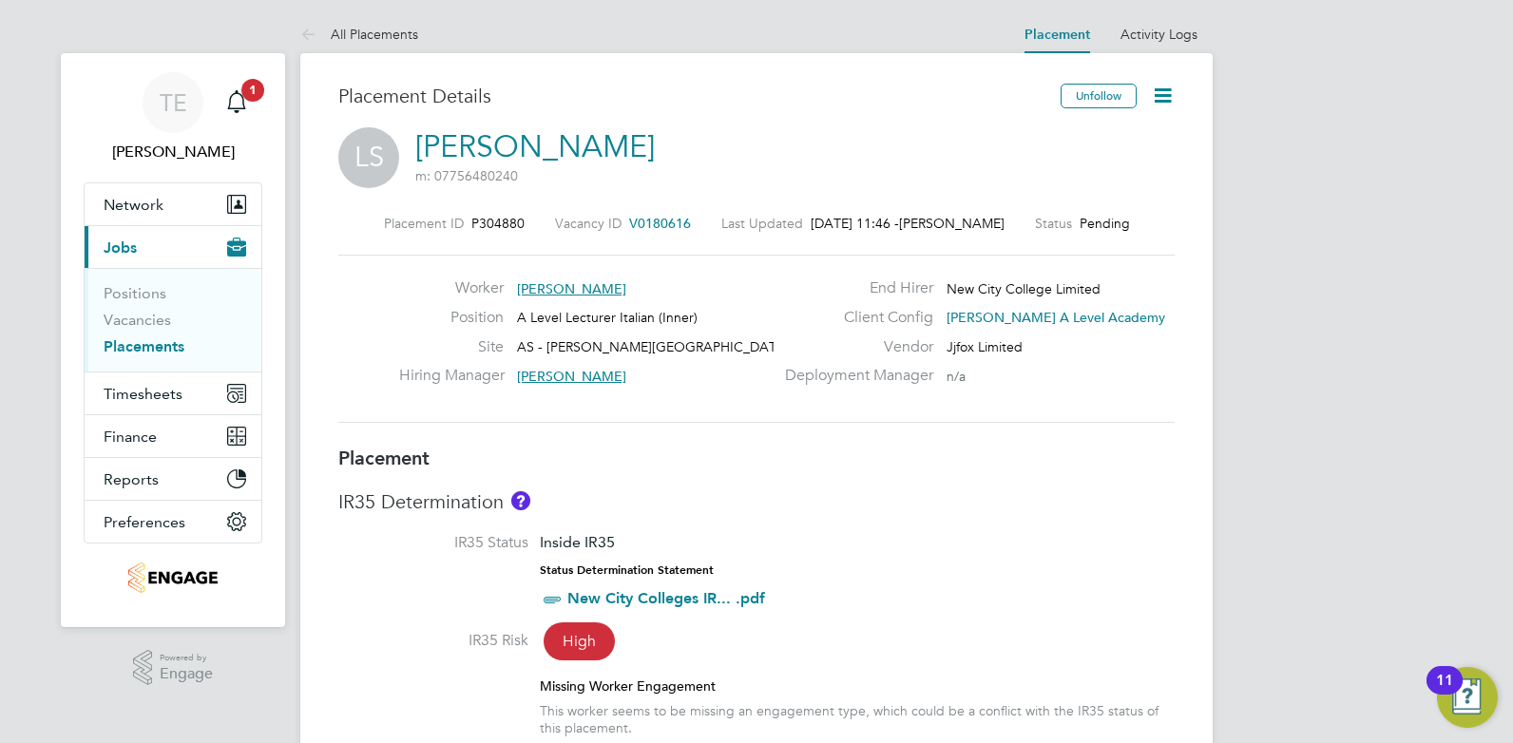
click at [1158, 88] on icon at bounding box center [1163, 96] width 24 height 24
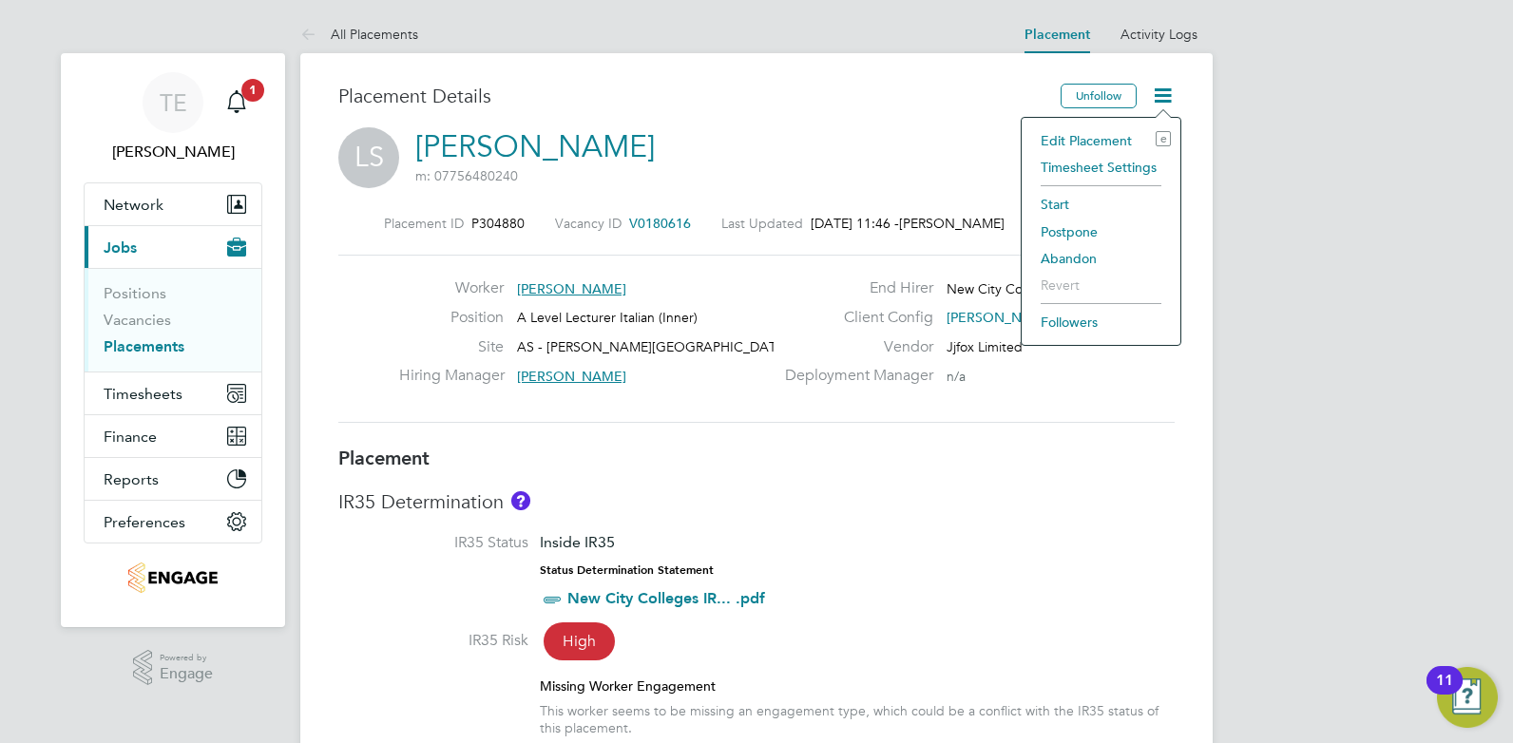
click at [1081, 130] on li "Edit Placement e" at bounding box center [1101, 140] width 140 height 27
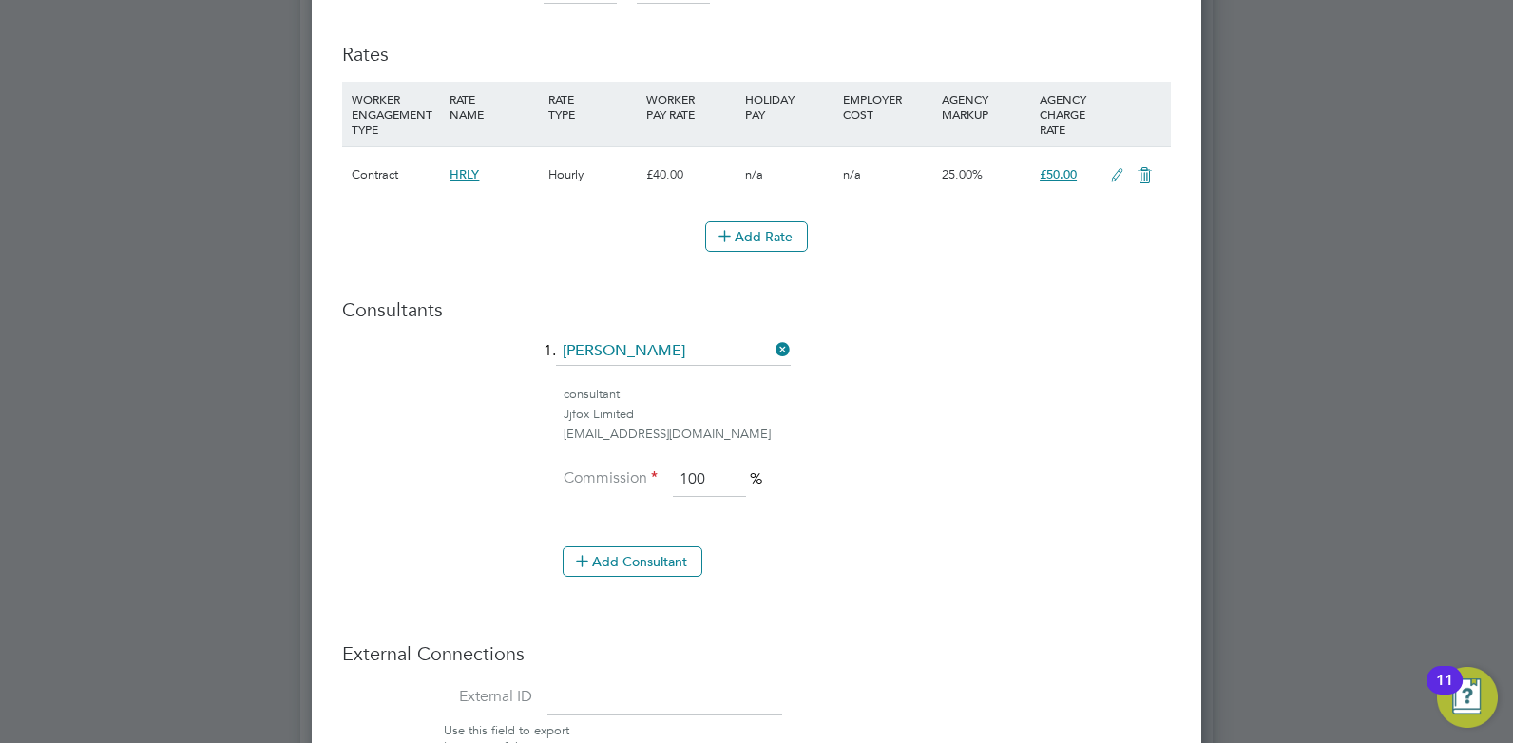
scroll to position [1140, 0]
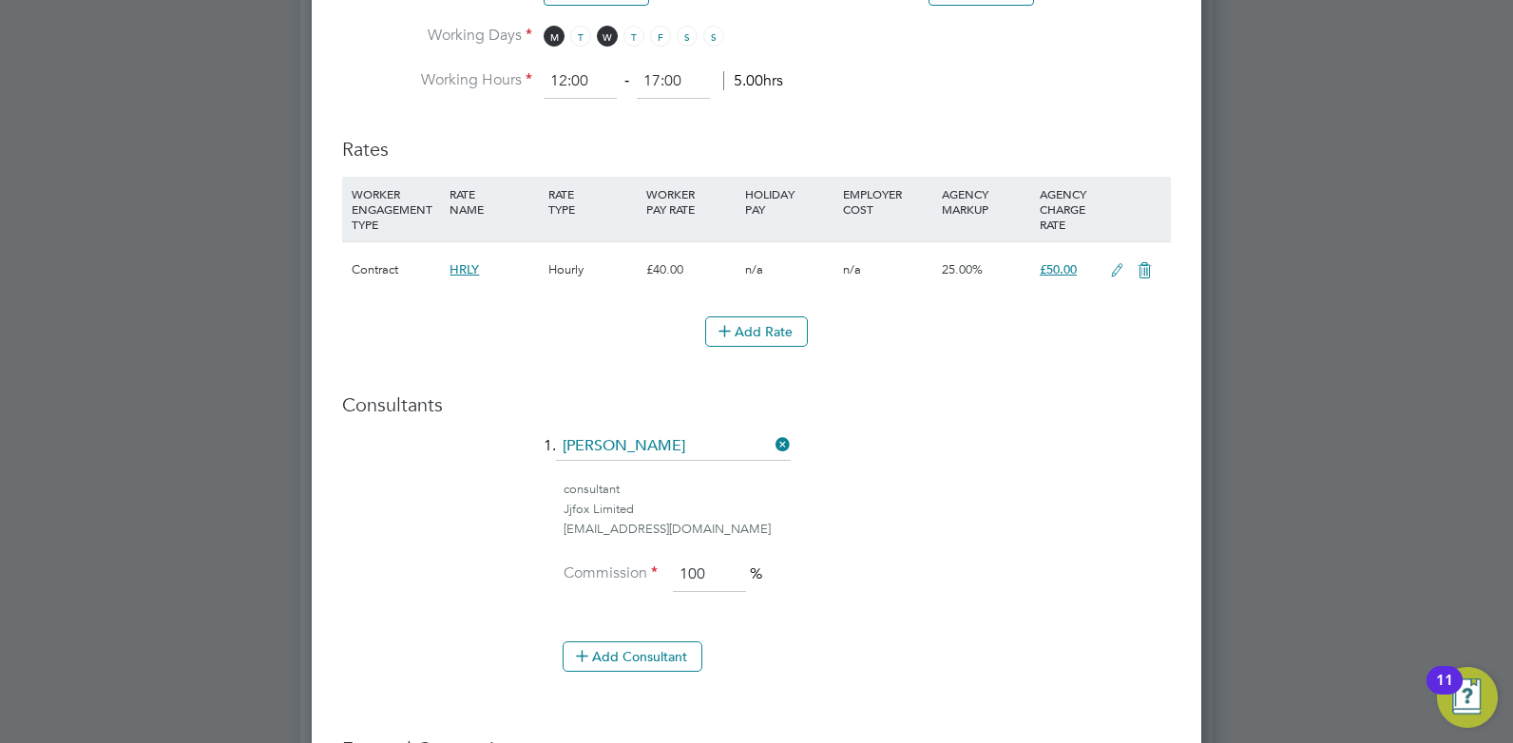
click at [1118, 266] on icon at bounding box center [1117, 270] width 24 height 15
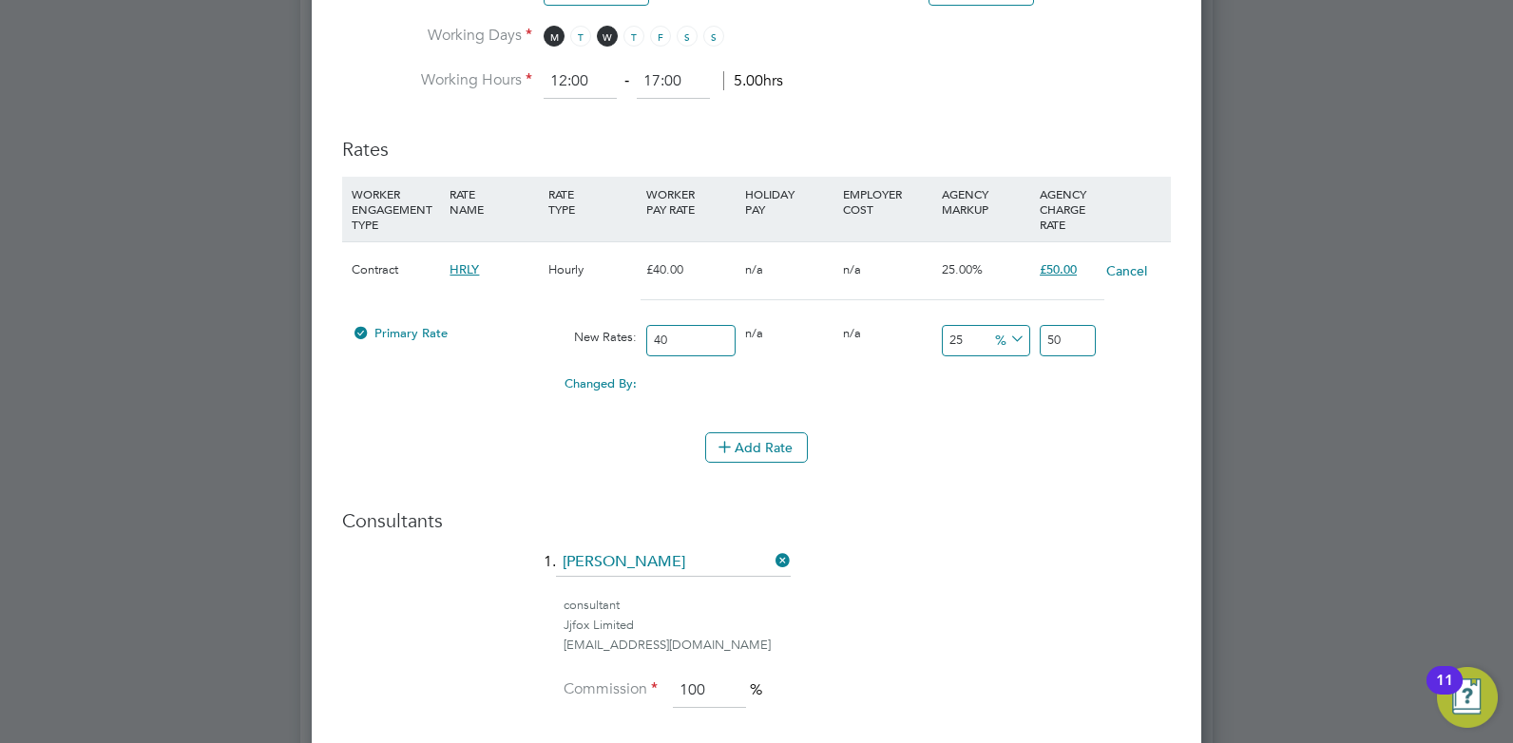
drag, startPoint x: 966, startPoint y: 342, endPoint x: 931, endPoint y: 335, distance: 35.8
click at [931, 335] on div "Primary Rate New Rates: 40 0 n/a 0 n/a 25 0 % 50" at bounding box center [756, 340] width 829 height 50
type input "2"
type input "40.8"
type input "23"
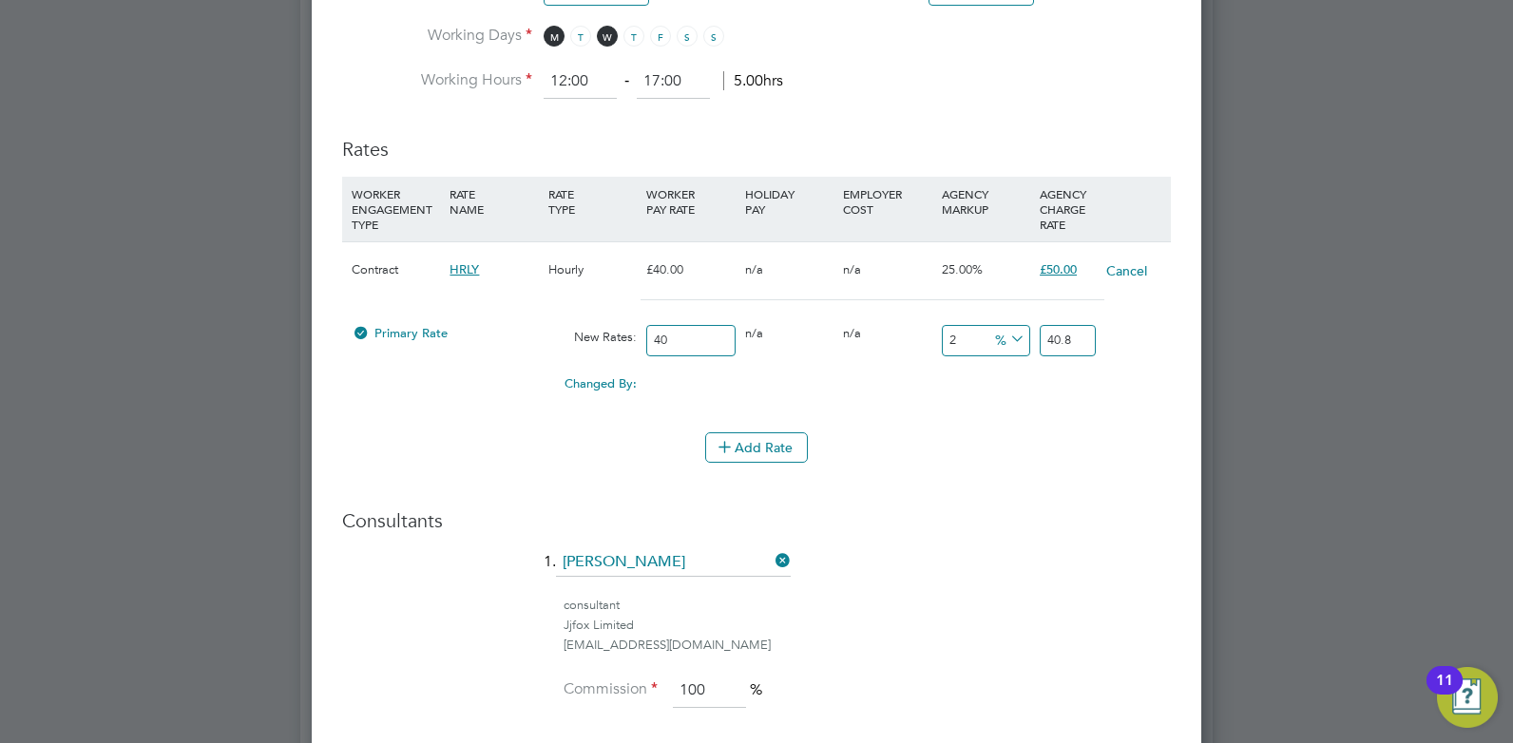
type input "49.2"
type input "23"
click at [975, 472] on li "Add Rate" at bounding box center [756, 456] width 829 height 49
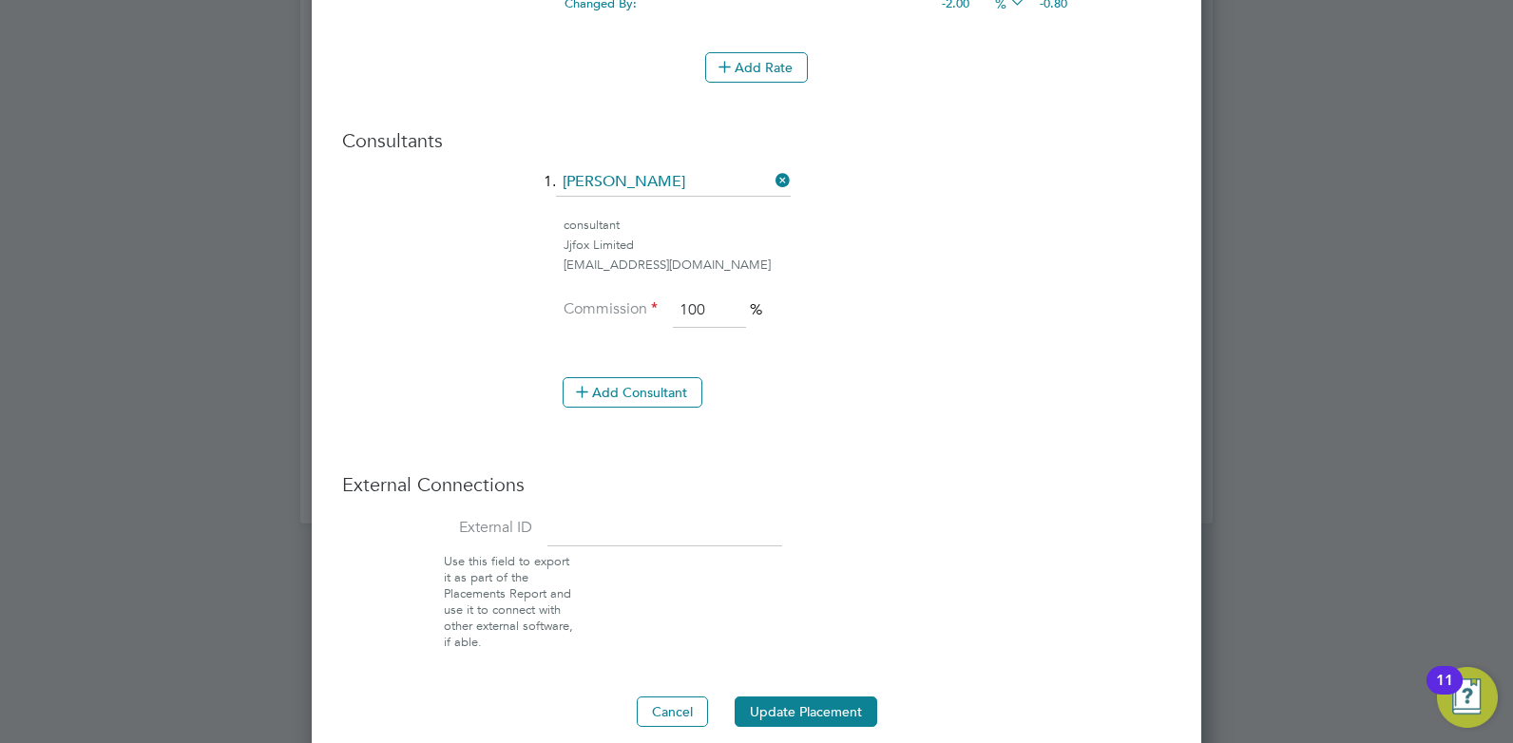
scroll to position [1541, 0]
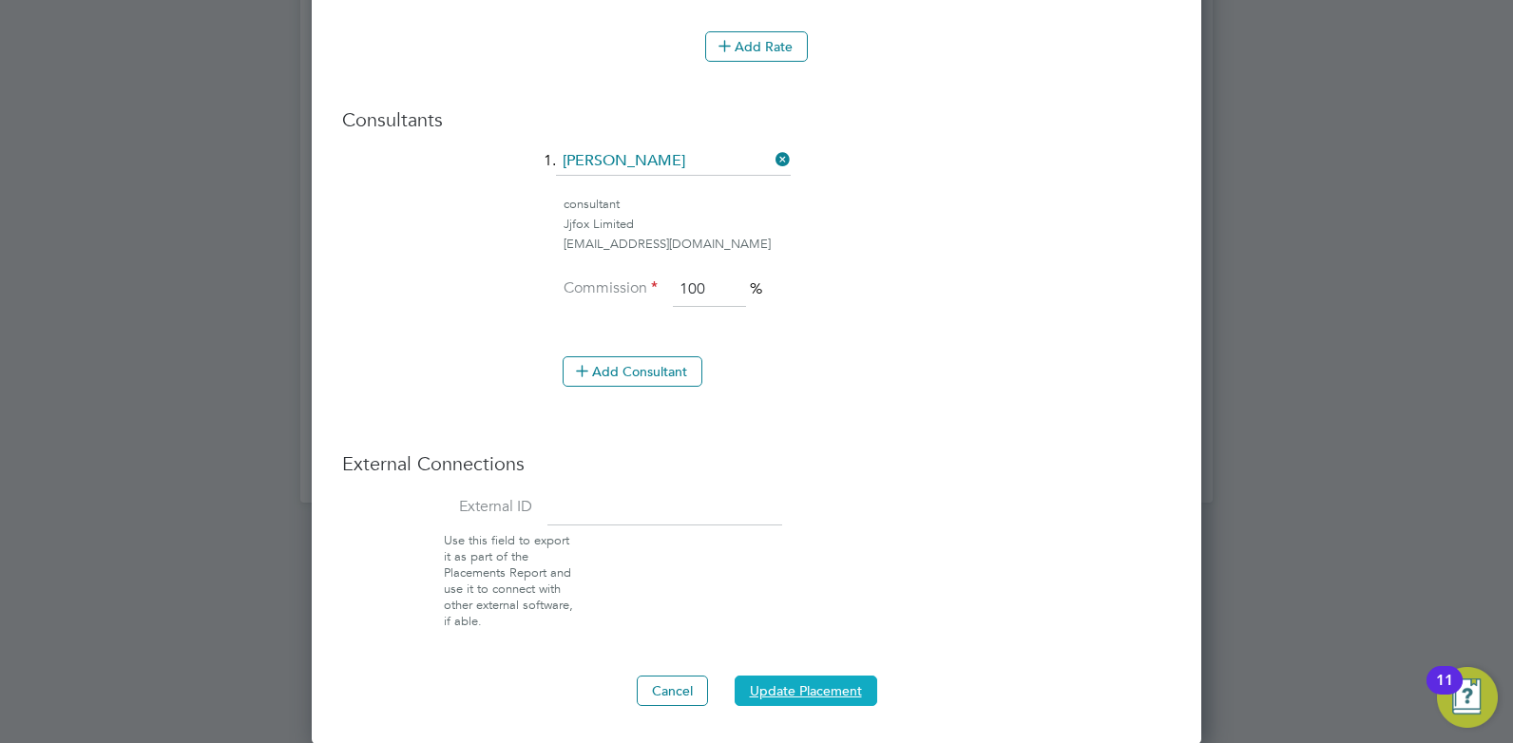
click at [787, 696] on button "Update Placement" at bounding box center [805, 691] width 143 height 30
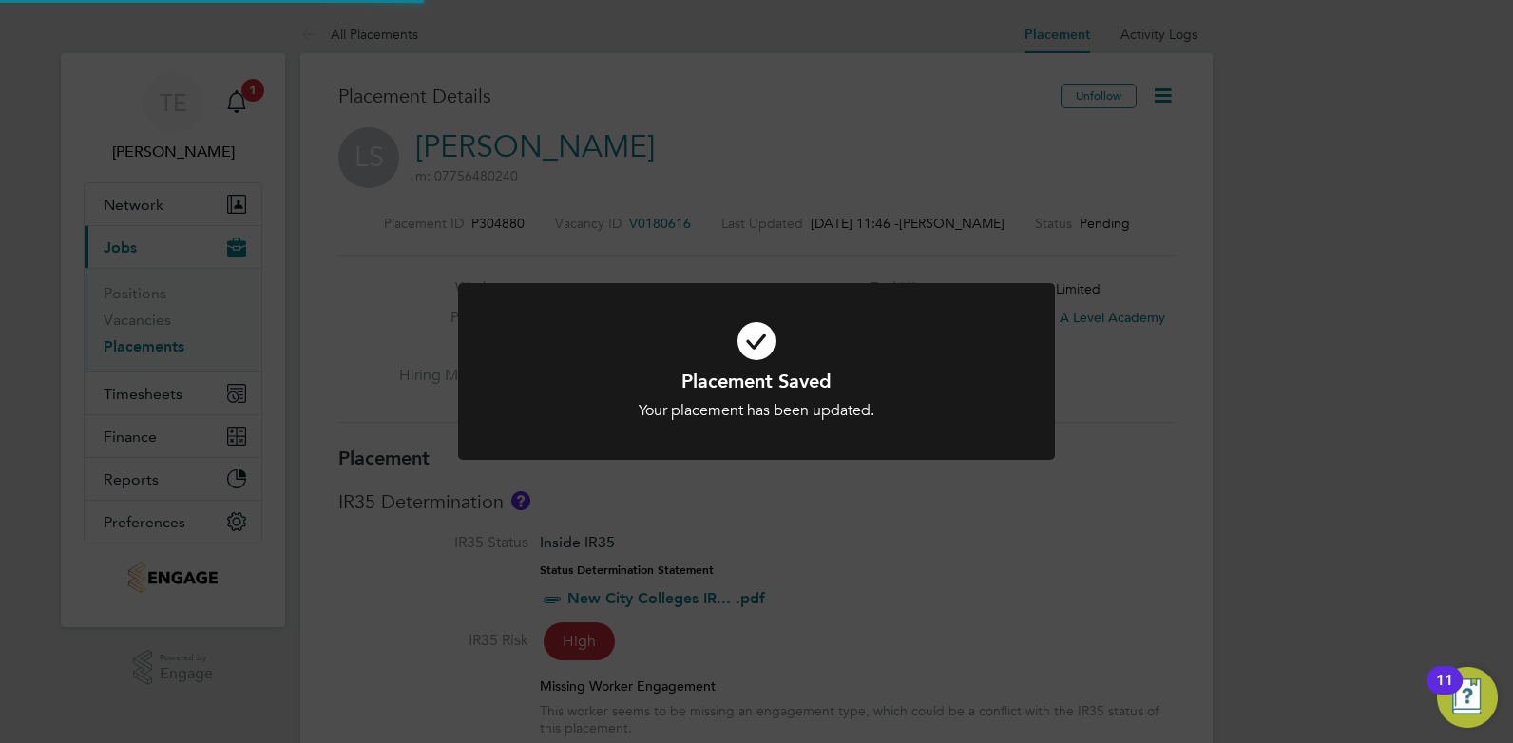
scroll to position [56, 133]
click at [1167, 397] on div "Placement Saved Your placement has been updated. Cancel Okay" at bounding box center [756, 371] width 1513 height 743
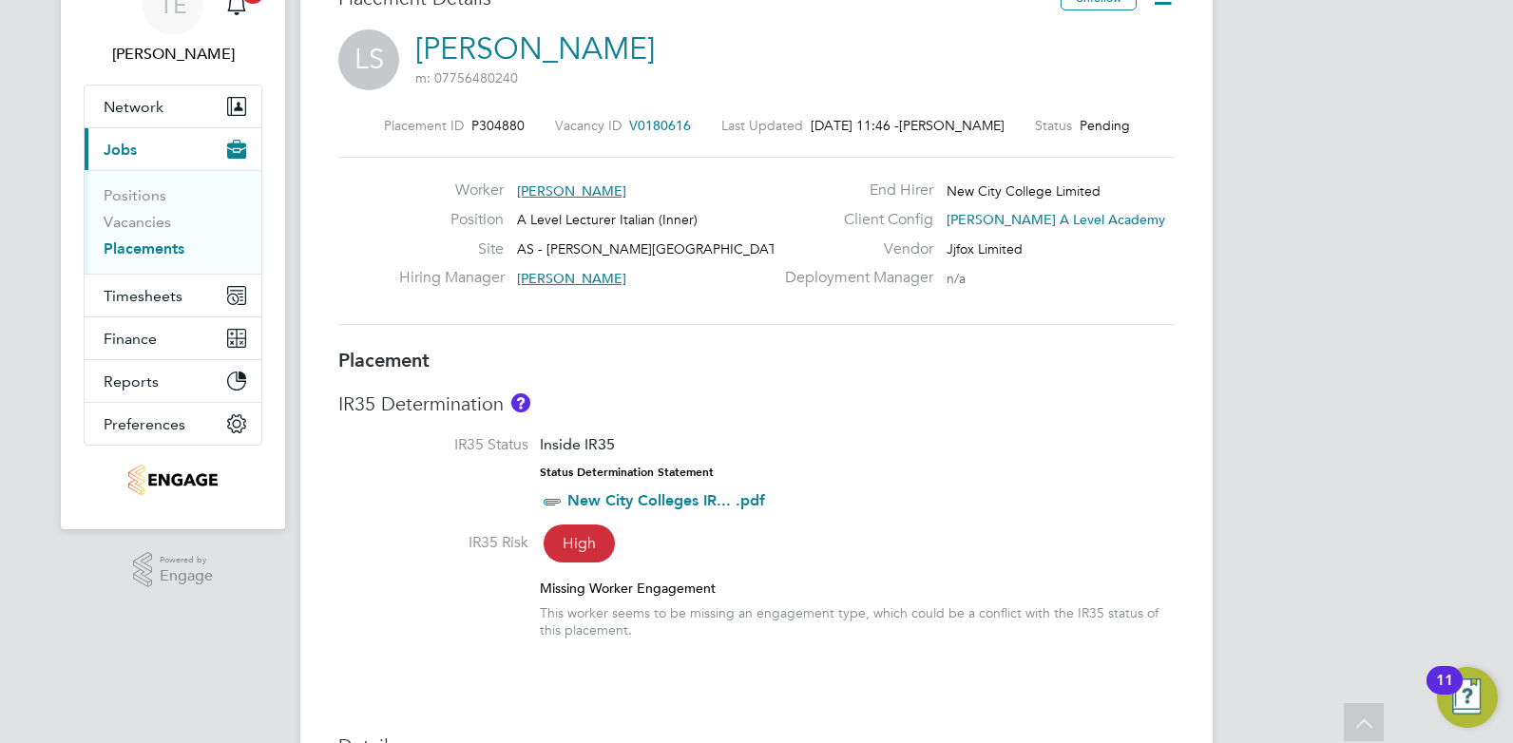
scroll to position [0, 0]
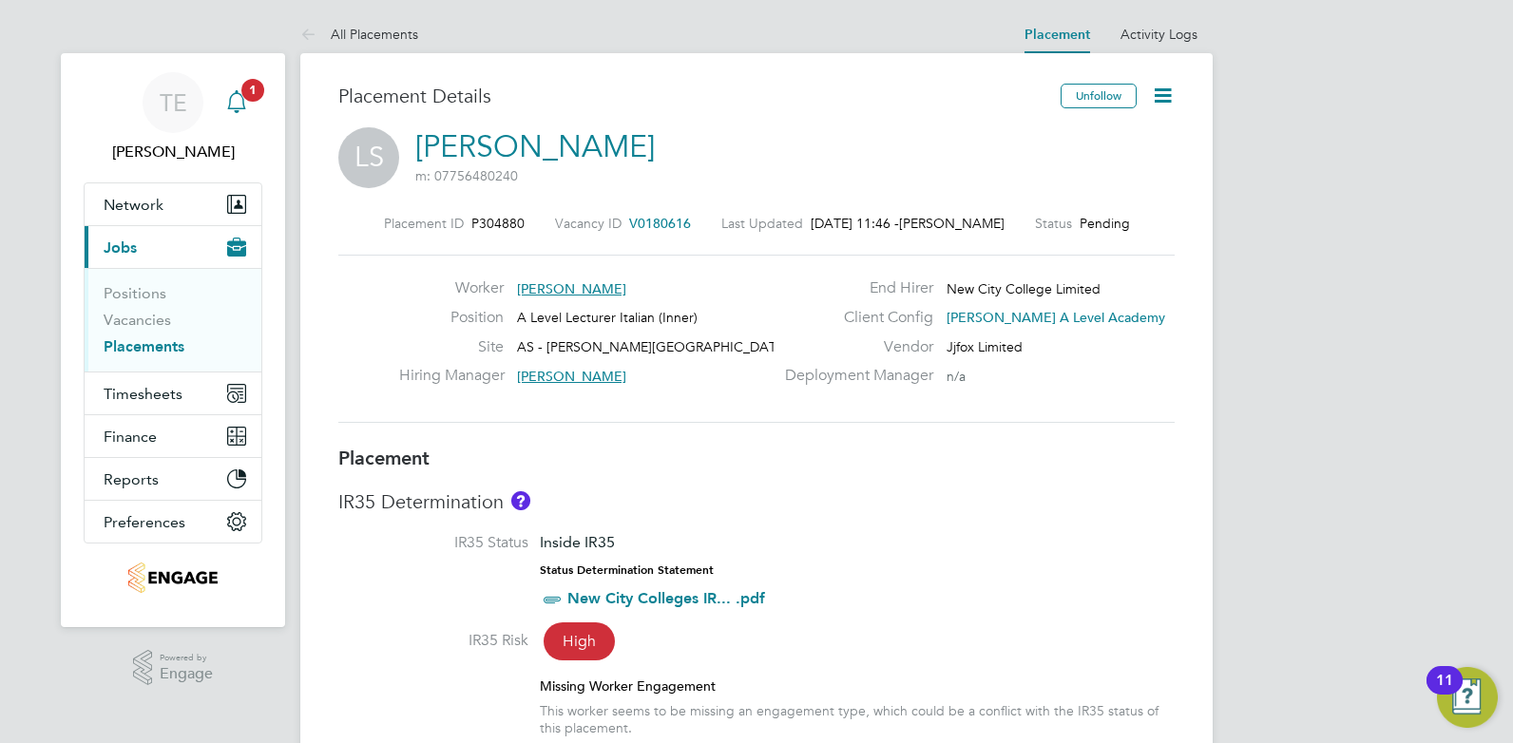
click at [236, 94] on icon "Main navigation" at bounding box center [236, 99] width 18 height 19
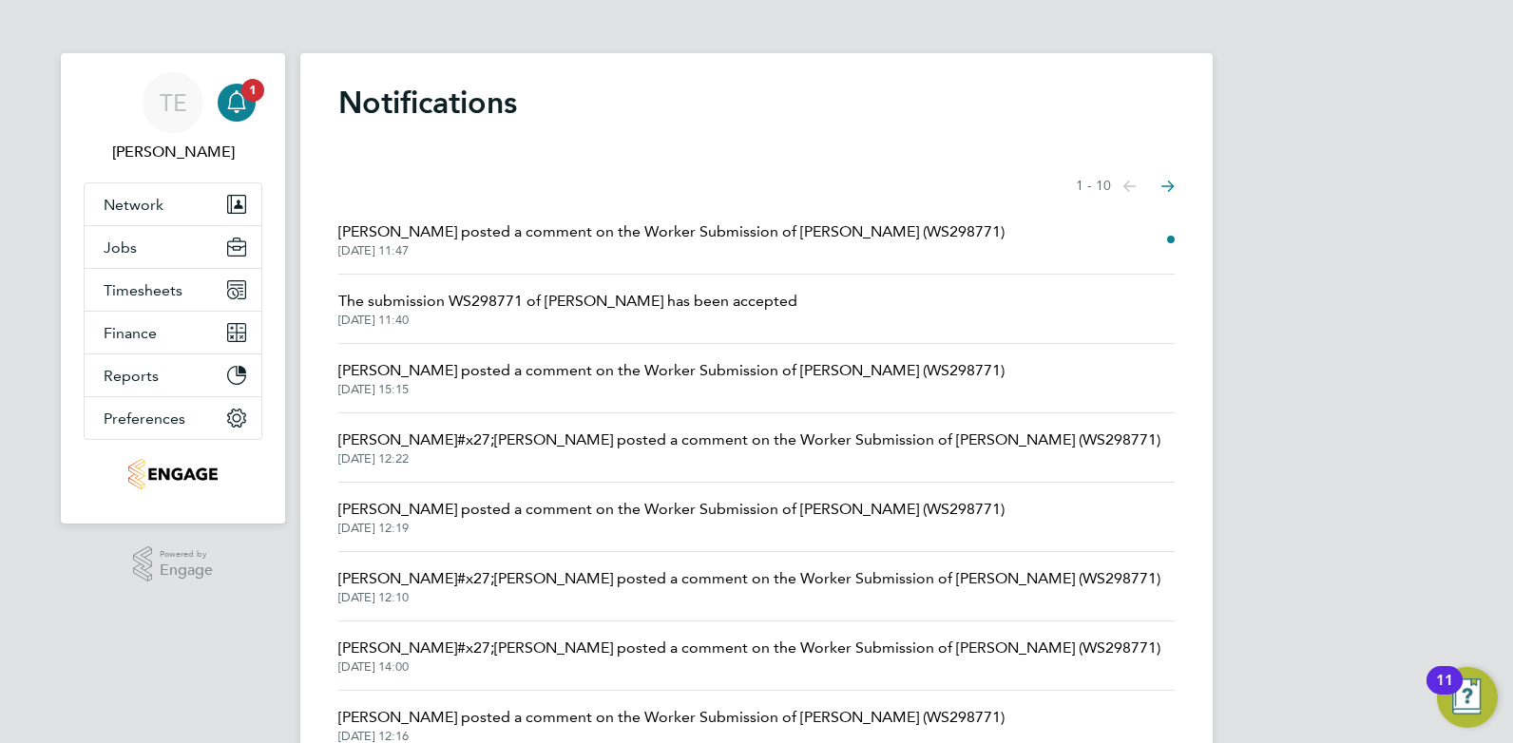
click at [652, 242] on span "[PERSON_NAME] posted a comment on the Worker Submission of [PERSON_NAME] (WS298…" at bounding box center [671, 231] width 666 height 23
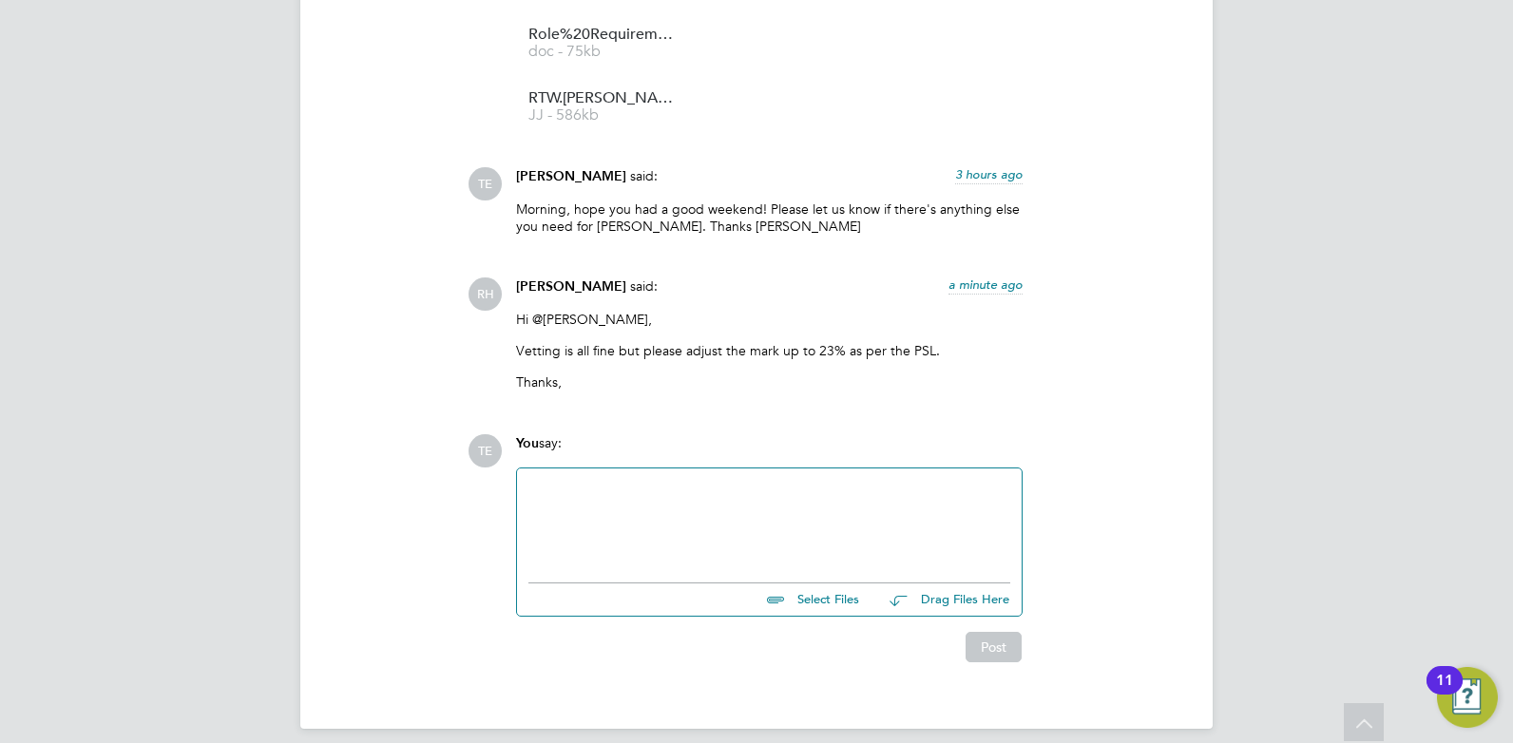
click at [711, 513] on div at bounding box center [769, 521] width 482 height 82
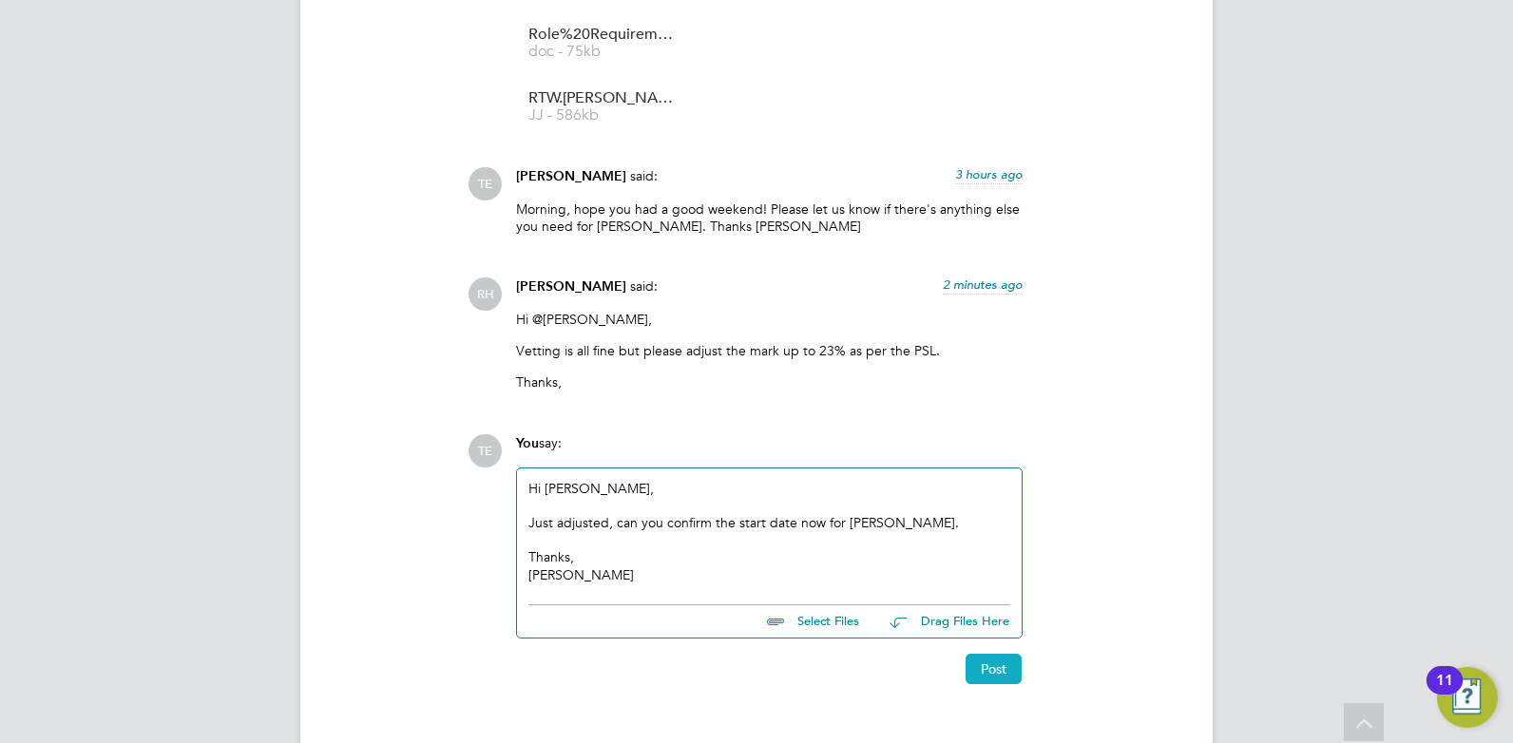
click at [1003, 654] on button "Post" at bounding box center [993, 669] width 56 height 30
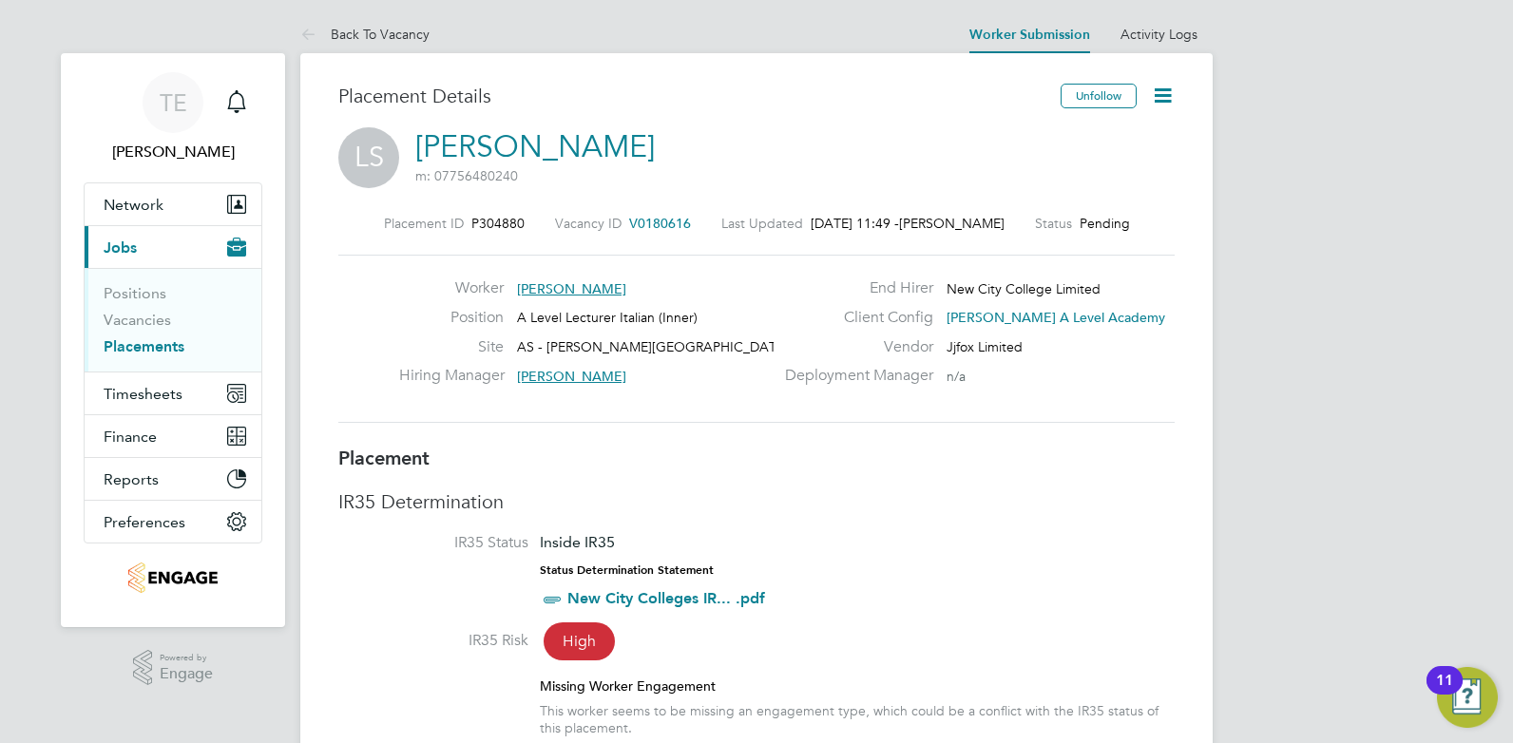
click at [1160, 90] on icon at bounding box center [1163, 96] width 24 height 24
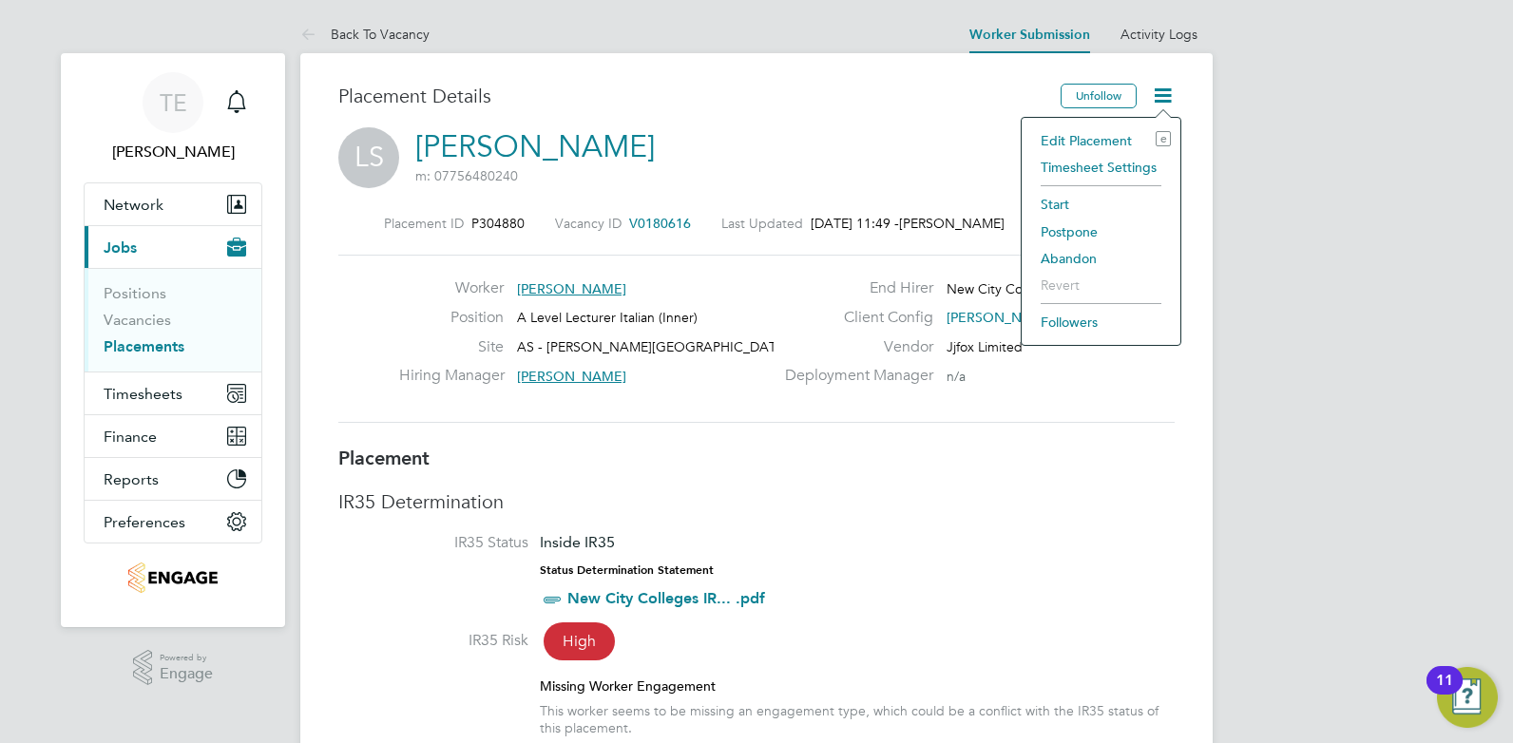
click at [1085, 133] on li "Edit Placement e" at bounding box center [1101, 140] width 140 height 27
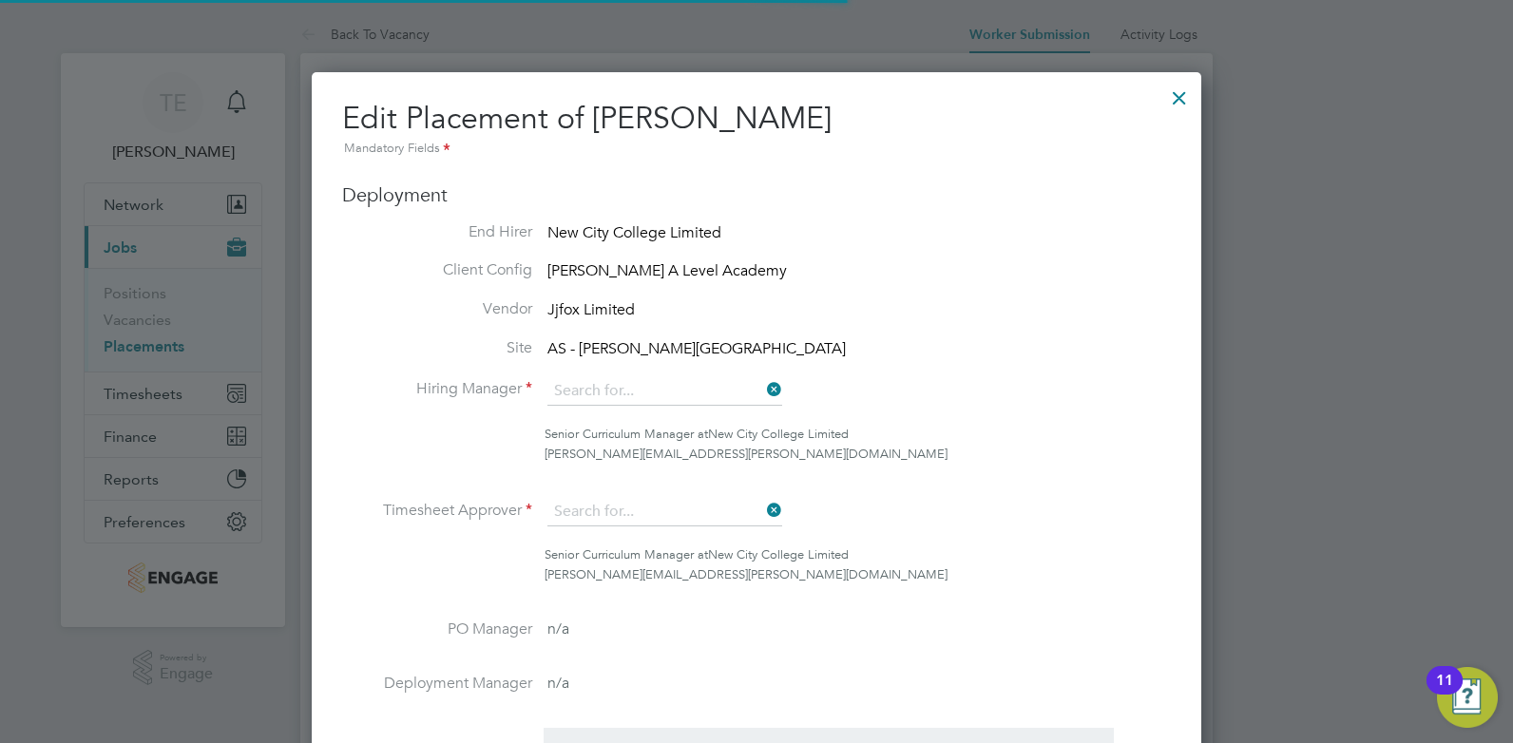
type input "[PERSON_NAME]"
type input "[DATE]"
type input "12:00"
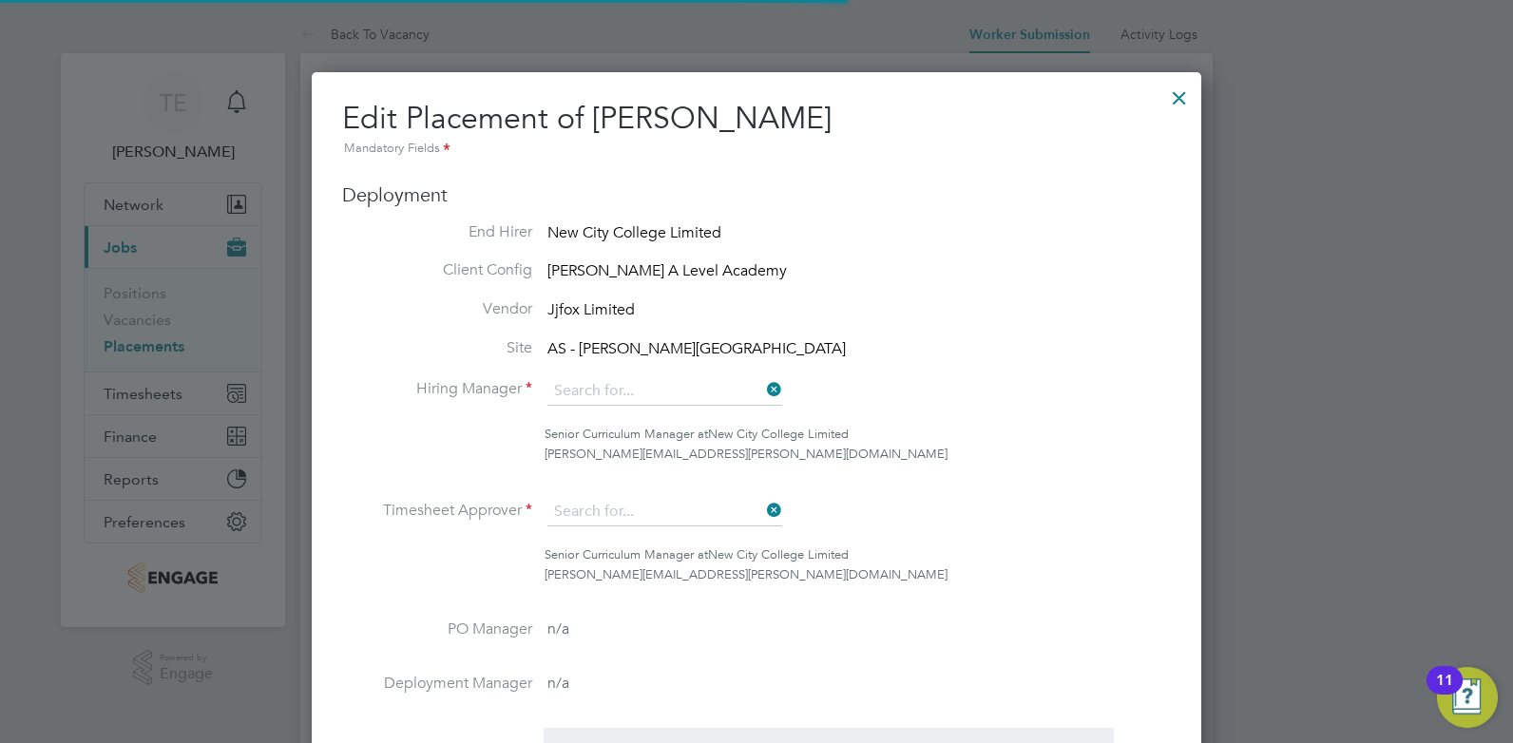
type input "17:00"
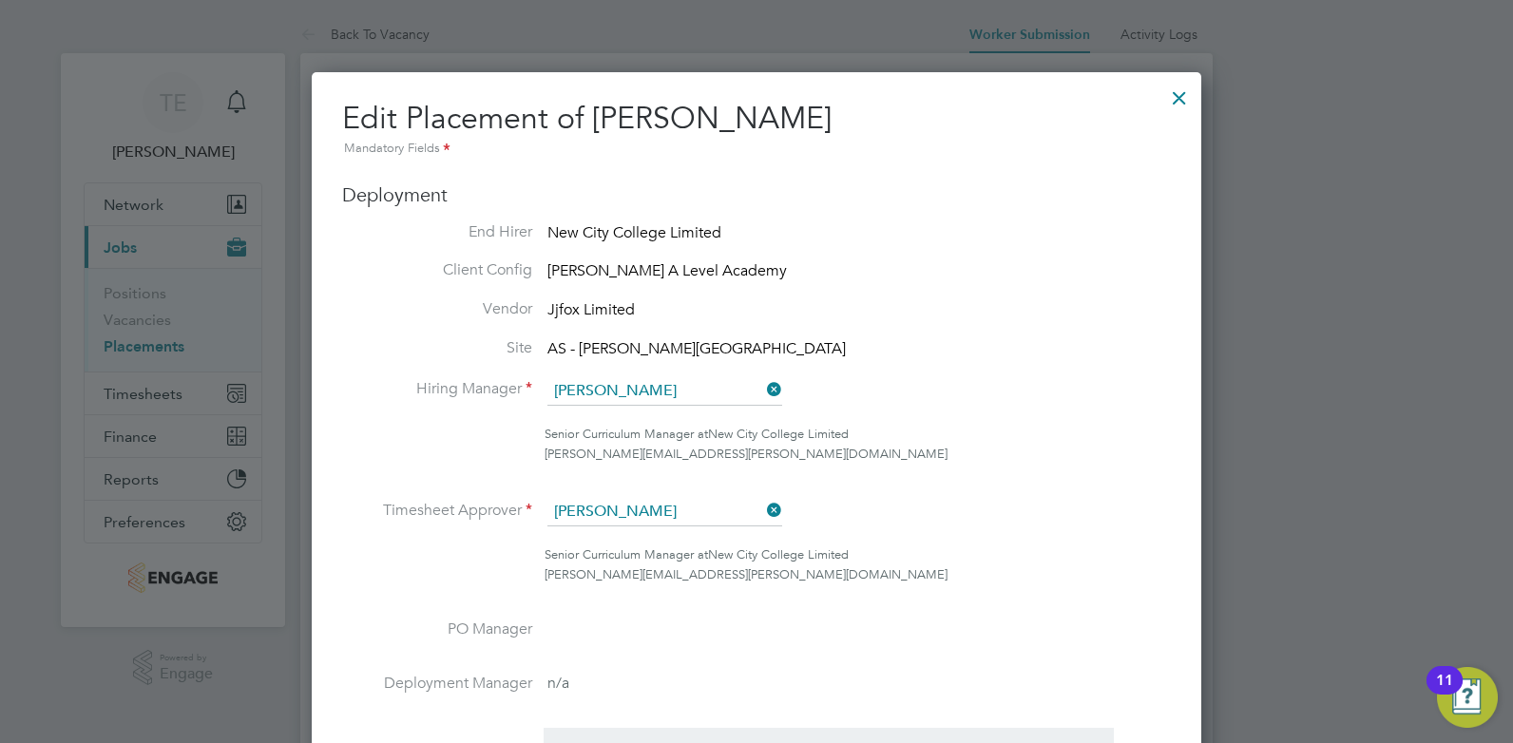
click at [1183, 102] on div at bounding box center [1179, 93] width 34 height 34
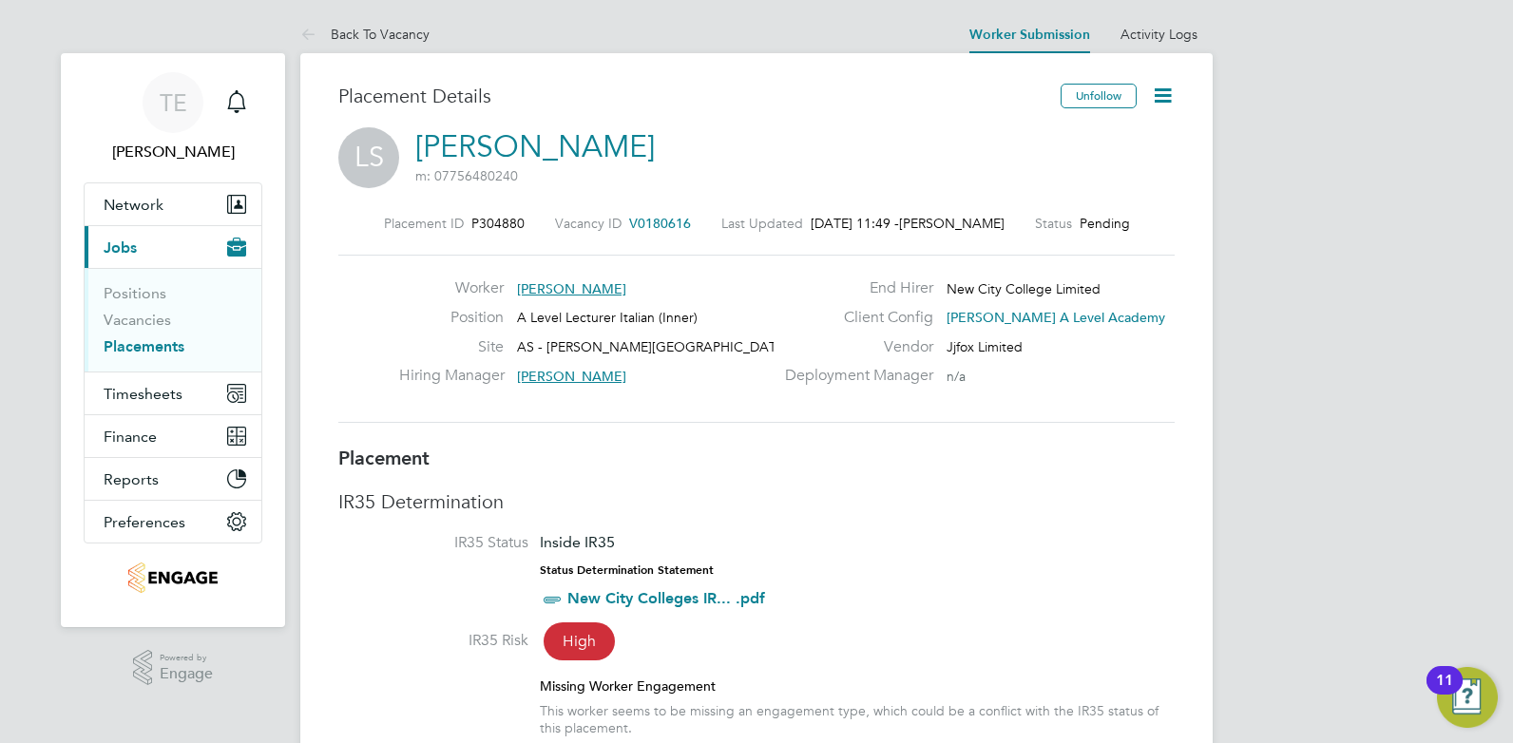
click at [1172, 96] on icon at bounding box center [1163, 96] width 24 height 24
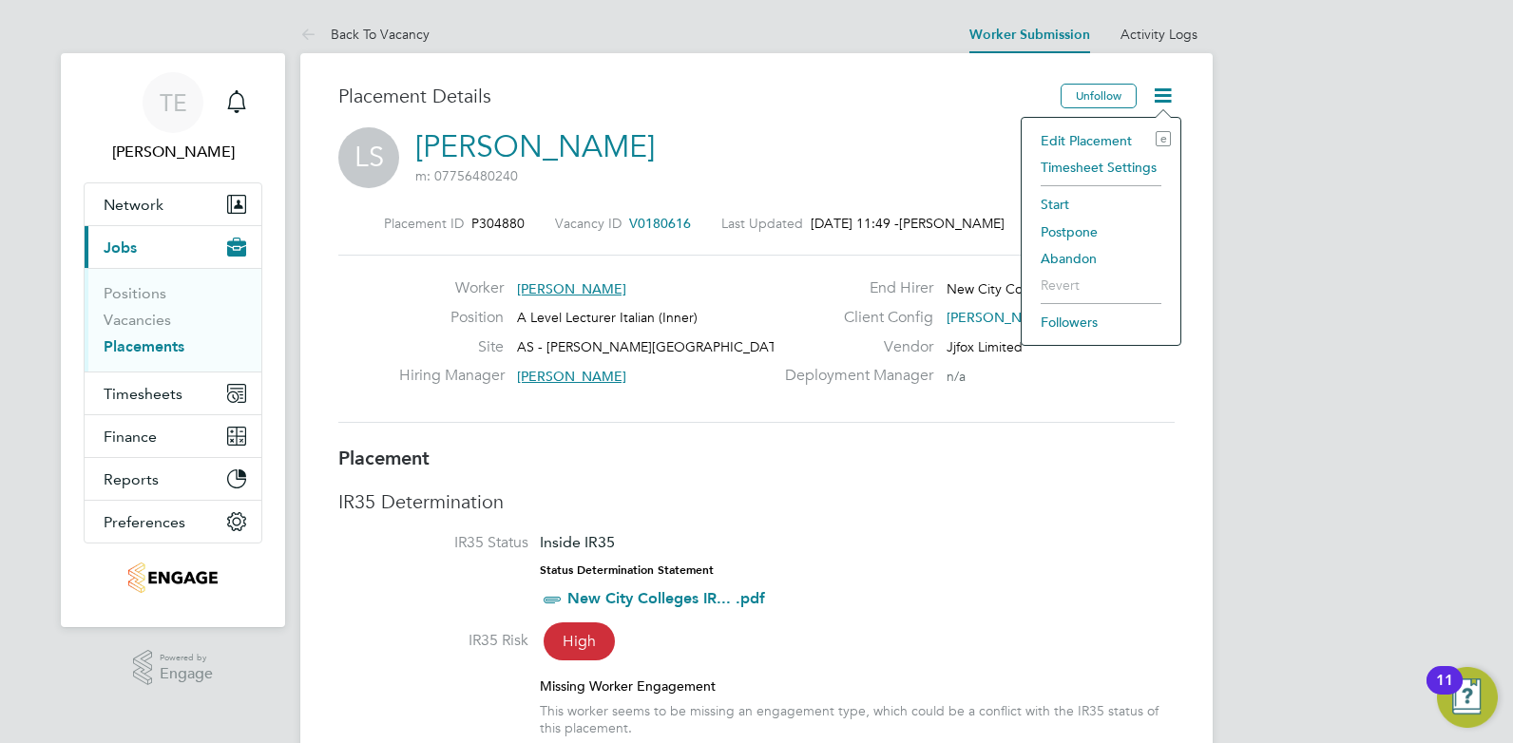
click at [1089, 137] on li "Edit Placement e" at bounding box center [1101, 140] width 140 height 27
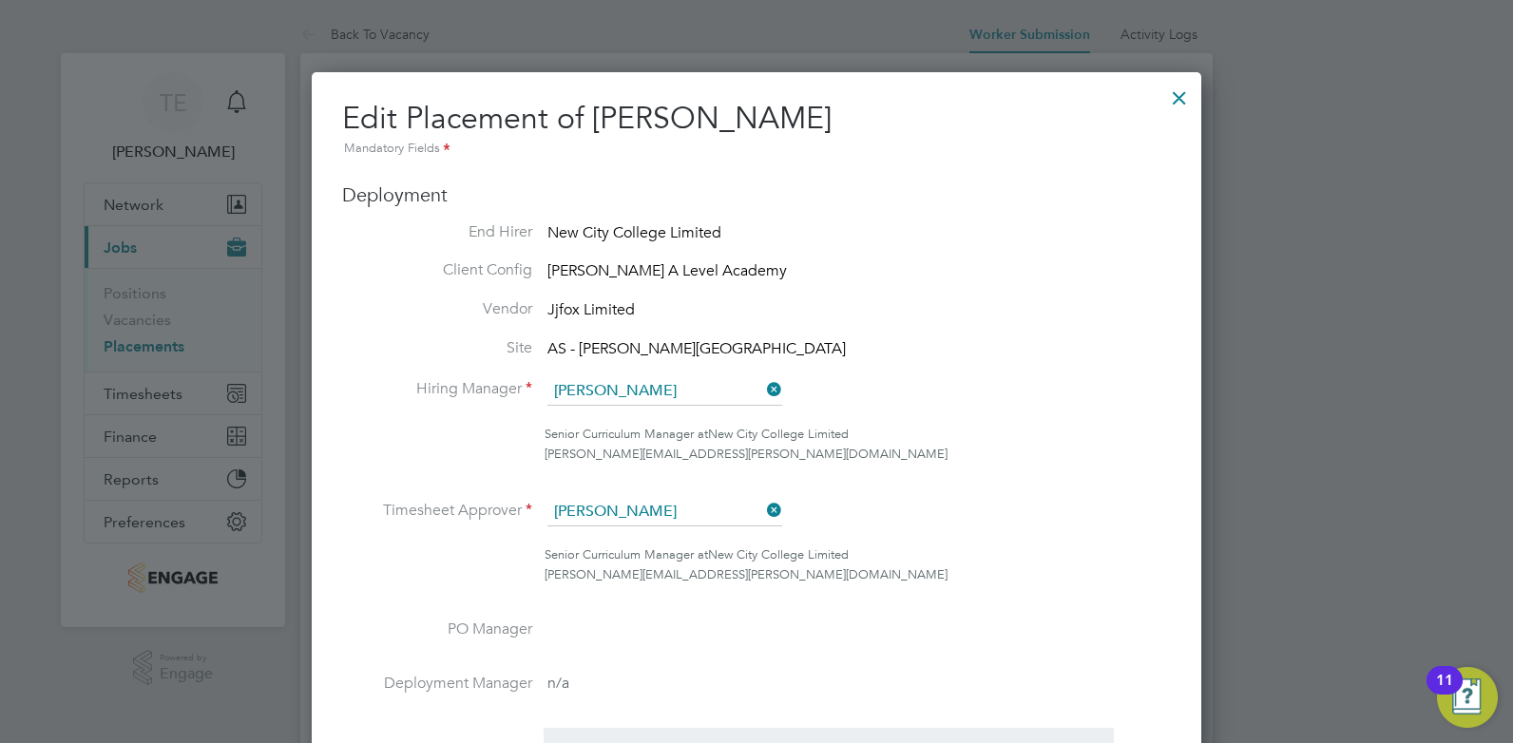
click at [1180, 105] on div at bounding box center [1179, 93] width 34 height 34
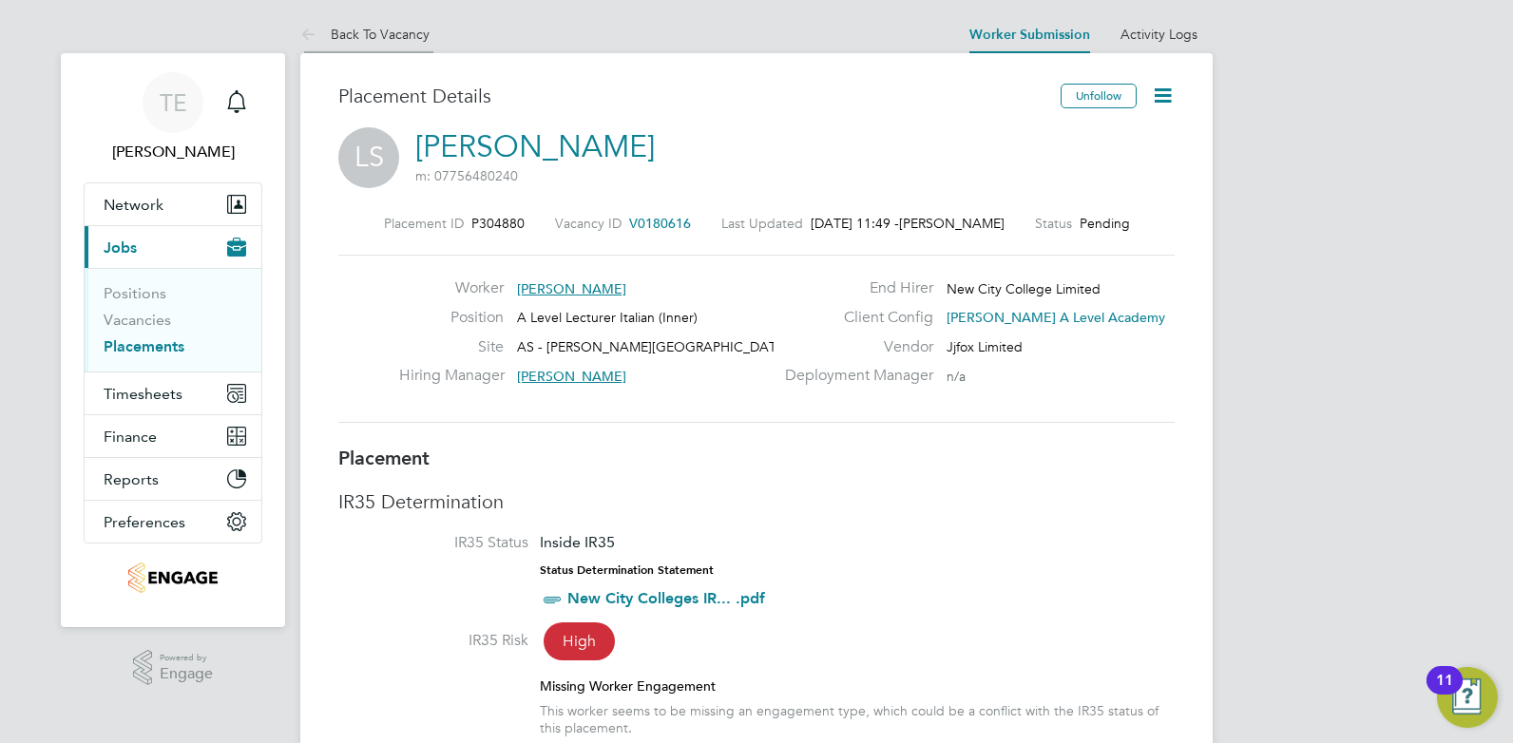
click at [371, 34] on link "Back To Vacancy" at bounding box center [364, 34] width 129 height 17
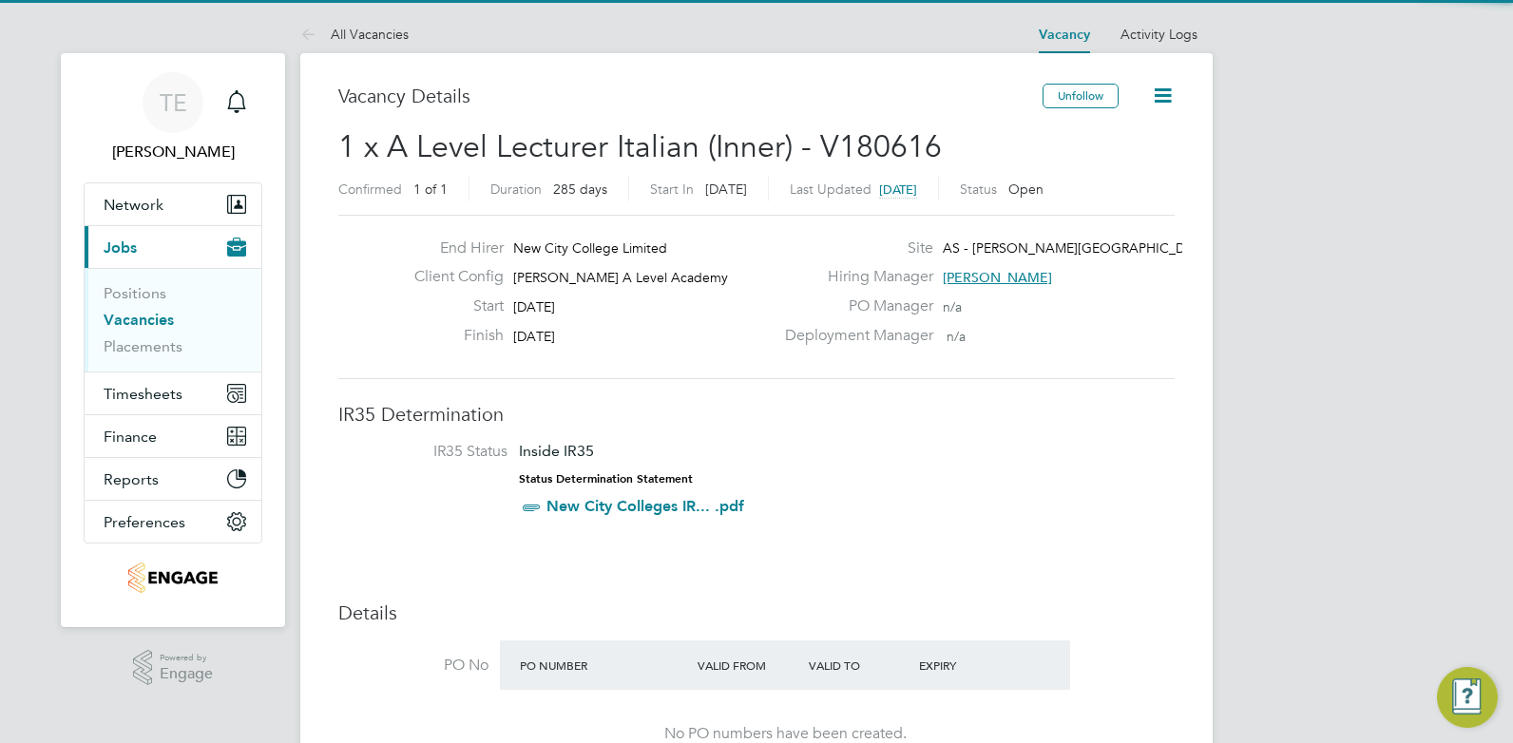
scroll to position [32, 165]
